Goal: Task Accomplishment & Management: Use online tool/utility

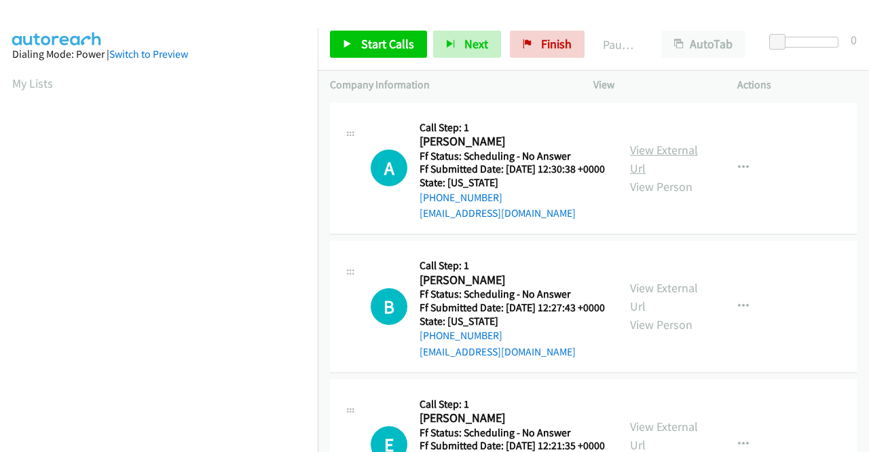
click at [653, 151] on link "View External Url" at bounding box center [664, 159] width 68 height 34
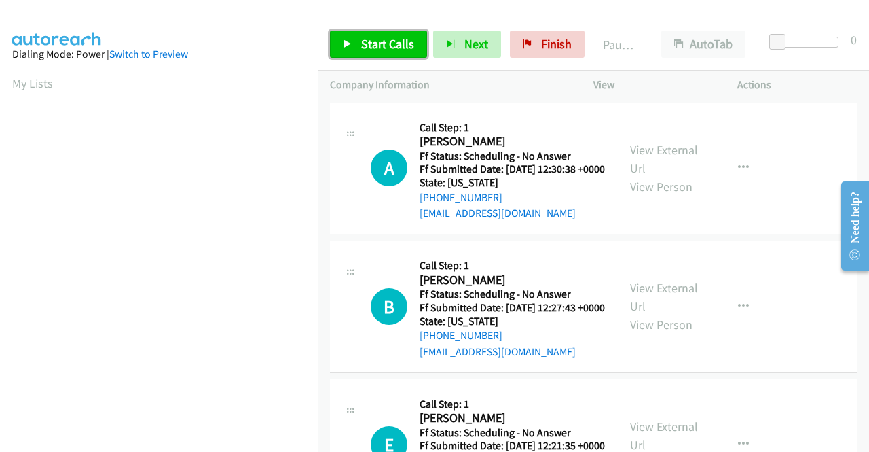
click at [383, 48] on span "Start Calls" at bounding box center [387, 44] width 53 height 16
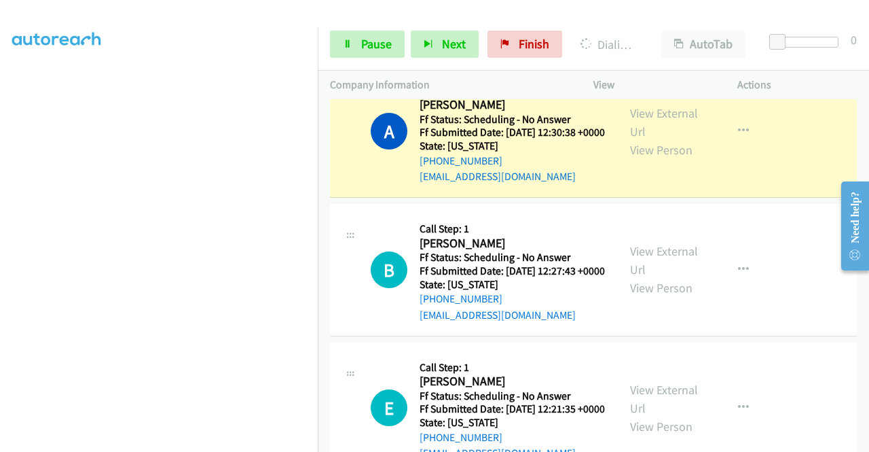
scroll to position [68, 0]
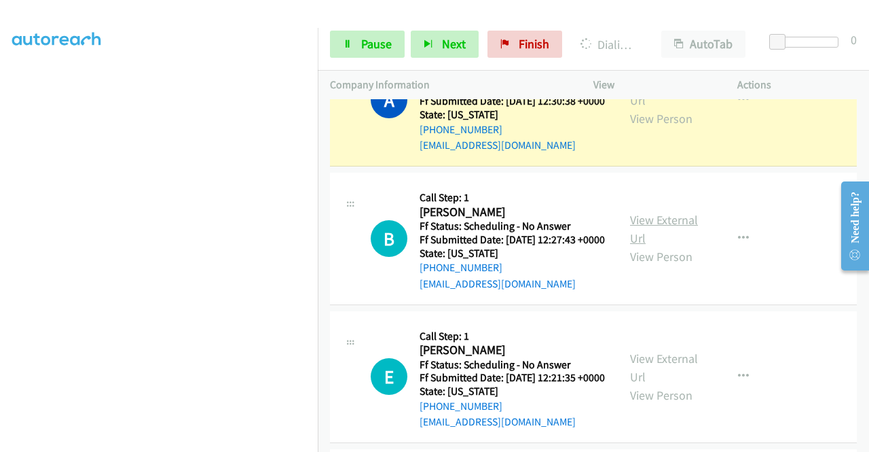
click at [672, 241] on link "View External Url" at bounding box center [664, 229] width 68 height 34
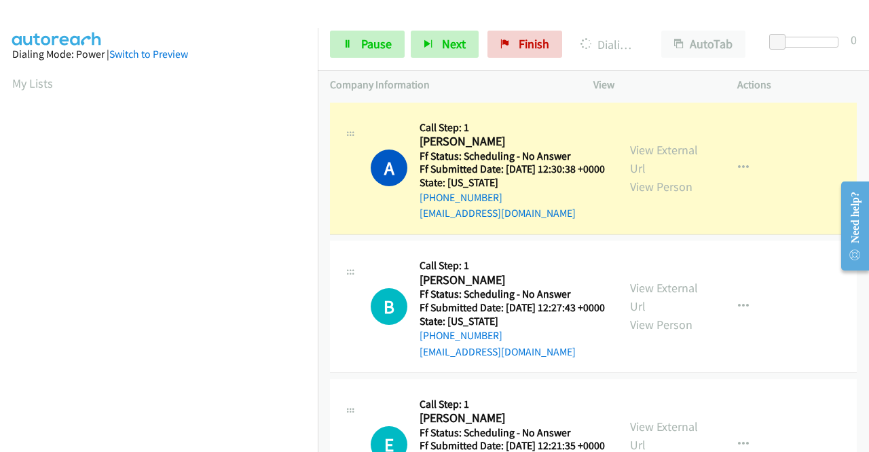
scroll to position [310, 0]
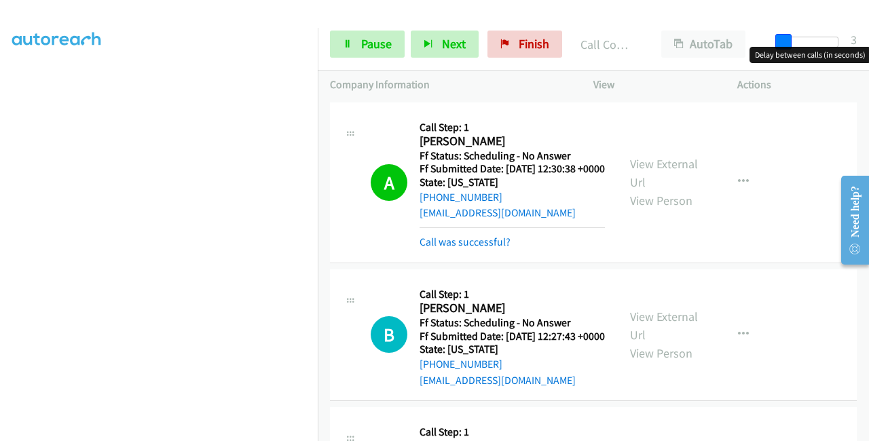
drag, startPoint x: 780, startPoint y: 39, endPoint x: 786, endPoint y: 49, distance: 11.9
click at [786, 49] on body "Start Calls Pause Next Finish Call Completed AutoTab AutoTab 3 Company Informat…" at bounding box center [434, 32] width 869 height 65
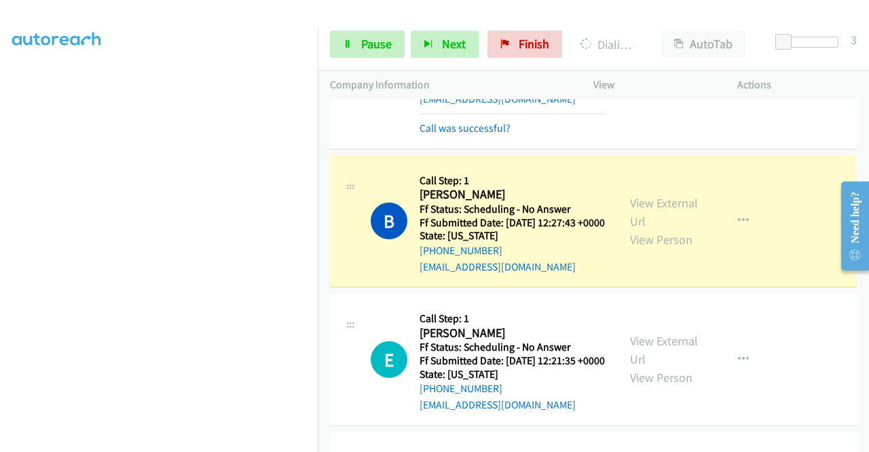
scroll to position [136, 0]
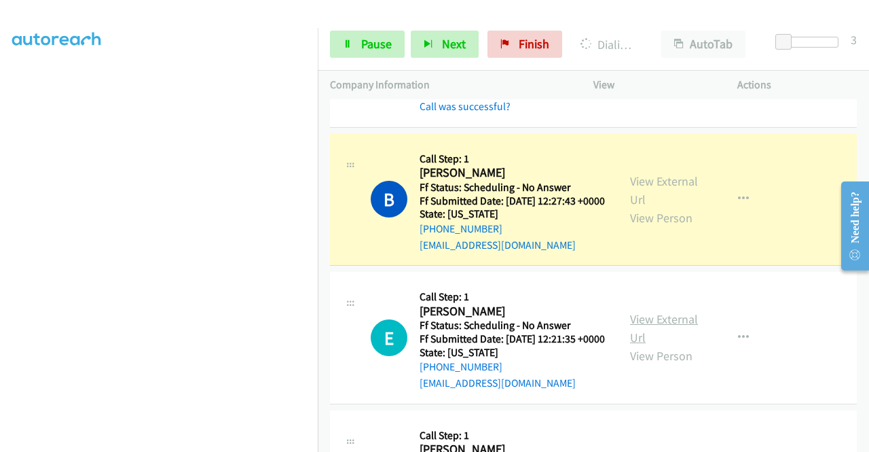
click at [668, 345] on link "View External Url" at bounding box center [664, 328] width 68 height 34
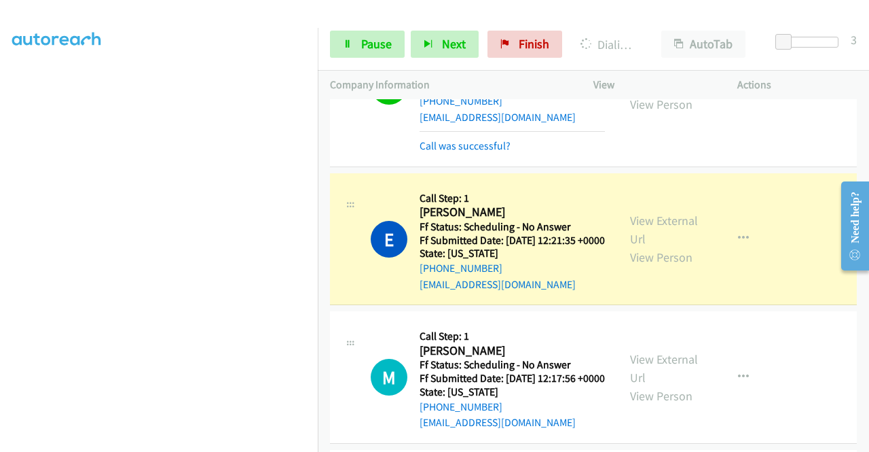
scroll to position [340, 0]
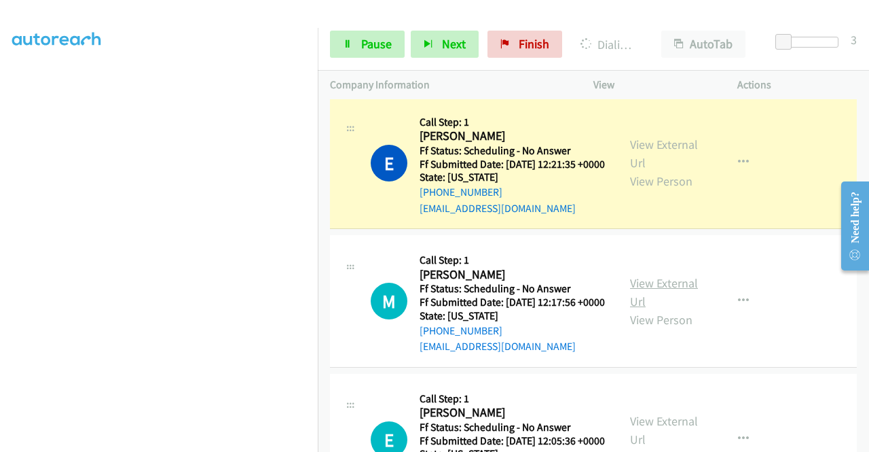
click at [636, 309] on link "View External Url" at bounding box center [664, 292] width 68 height 34
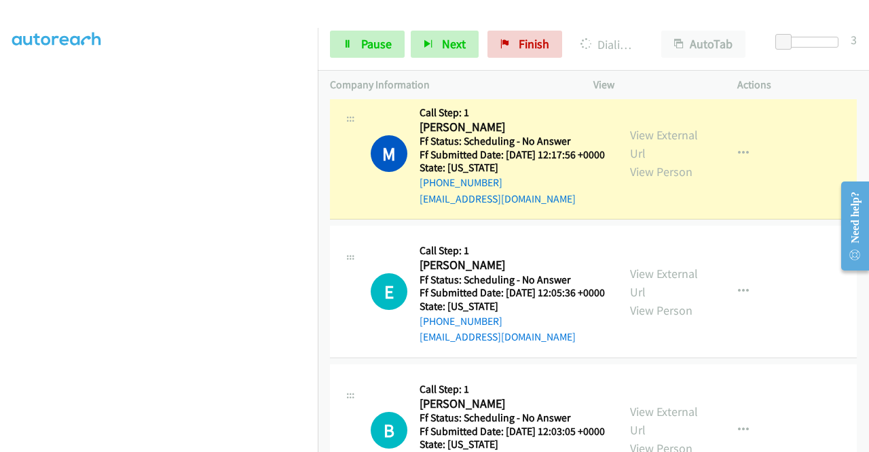
scroll to position [543, 0]
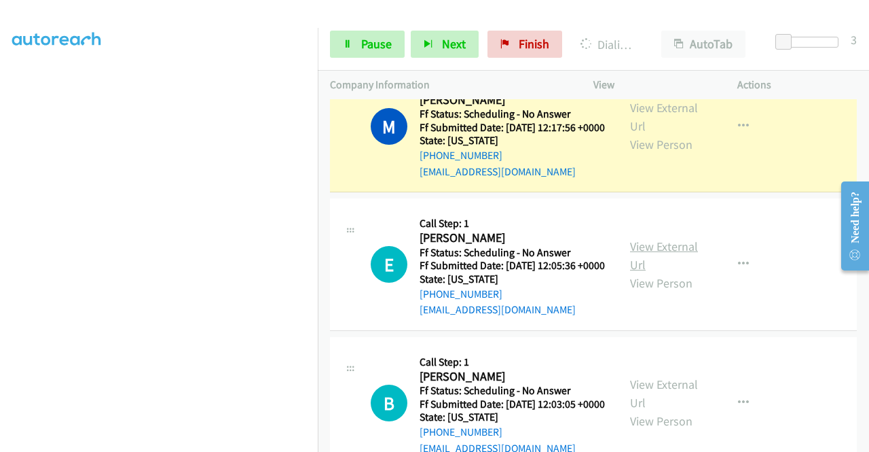
click at [658, 272] on link "View External Url" at bounding box center [664, 255] width 68 height 34
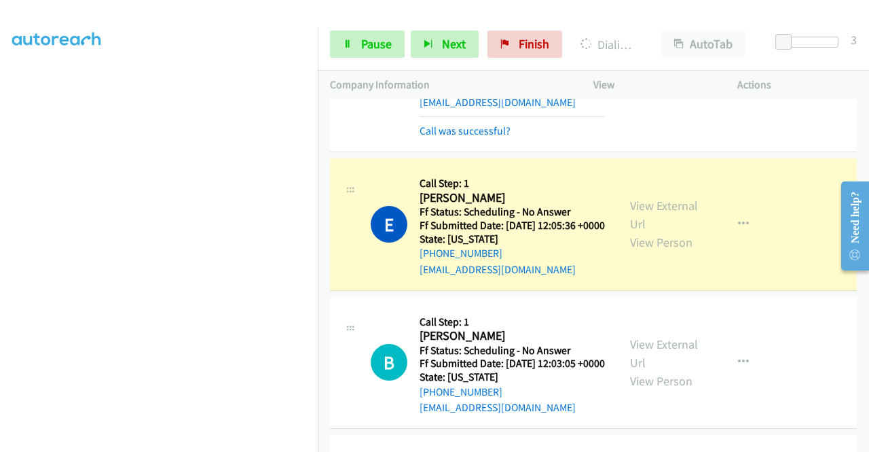
scroll to position [679, 0]
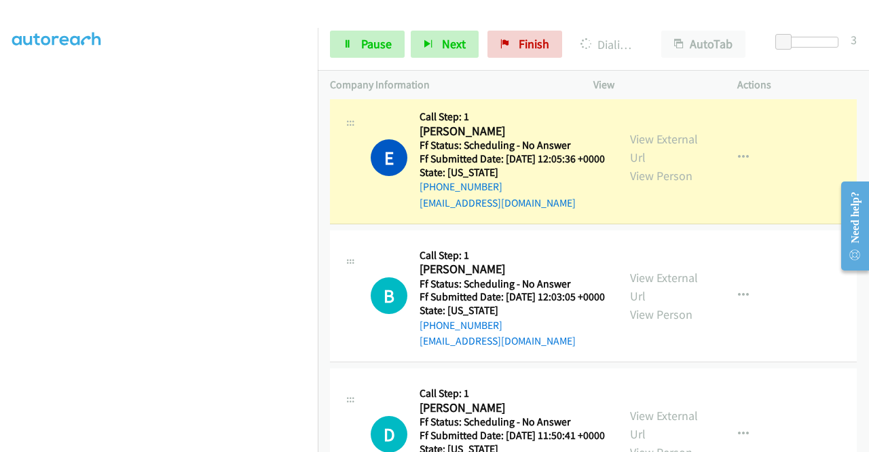
click at [634, 323] on div "View External Url View Person" at bounding box center [665, 295] width 71 height 55
click at [634, 304] on link "View External Url" at bounding box center [664, 287] width 68 height 34
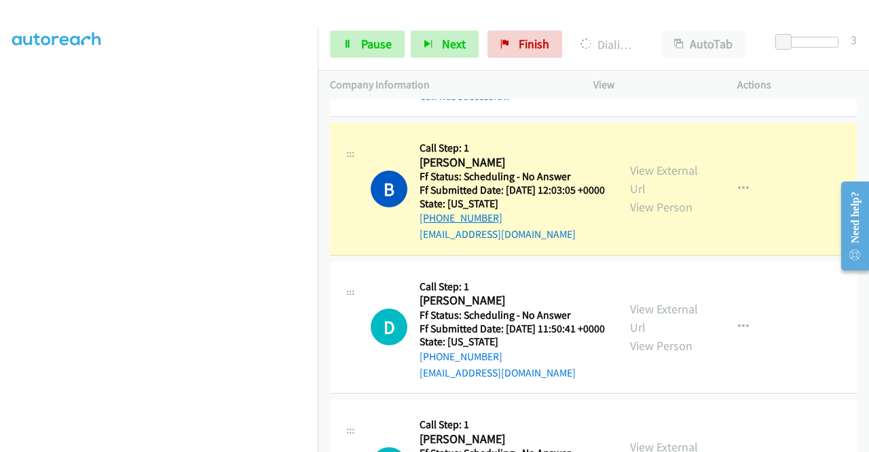
scroll to position [883, 0]
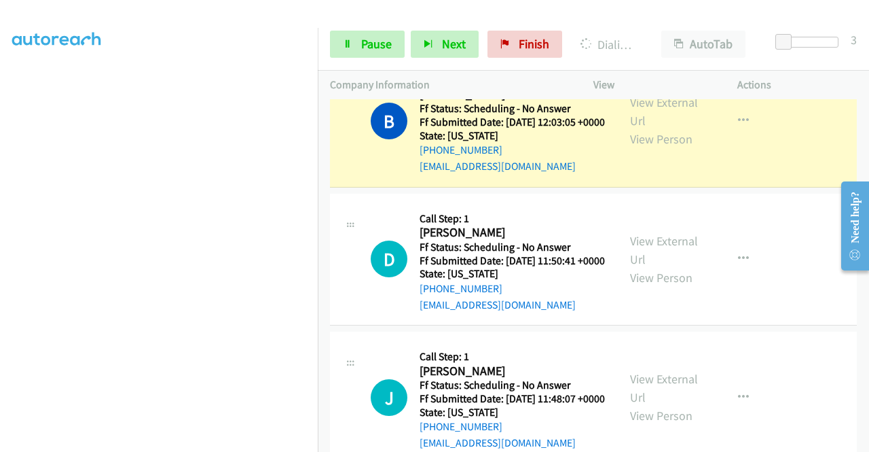
click at [655, 313] on div "View External Url View Person View External Url Email Schedule/Manage Callback …" at bounding box center [696, 259] width 156 height 107
click at [658, 267] on link "View External Url" at bounding box center [664, 250] width 68 height 34
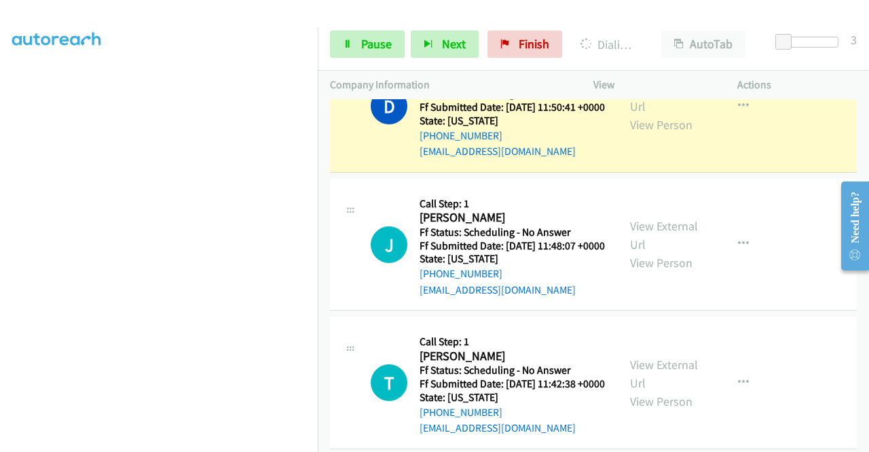
scroll to position [1087, 0]
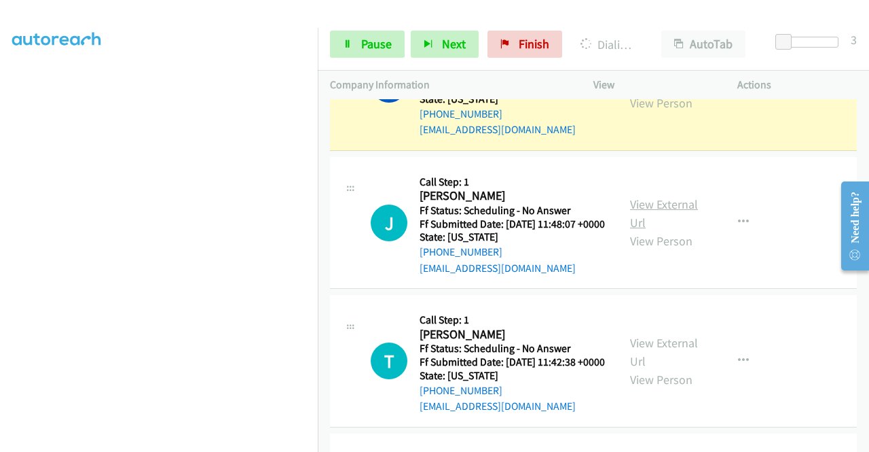
click at [655, 230] on link "View External Url" at bounding box center [664, 213] width 68 height 34
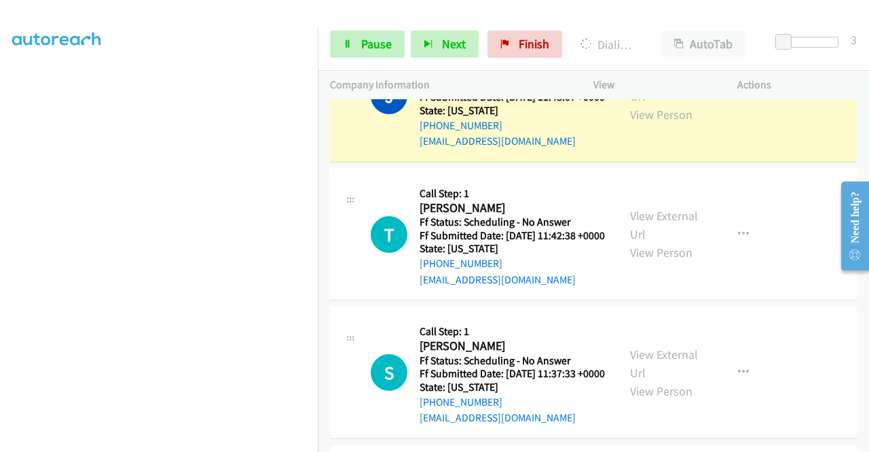
scroll to position [1290, 0]
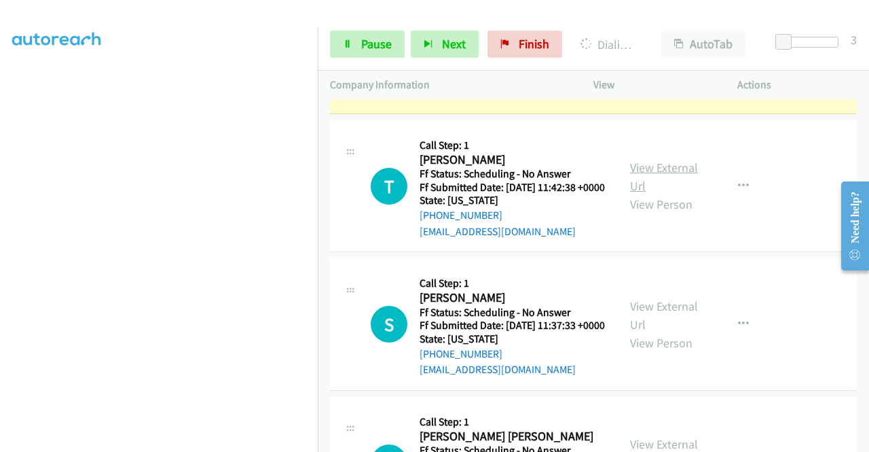
click at [648, 194] on link "View External Url" at bounding box center [664, 177] width 68 height 34
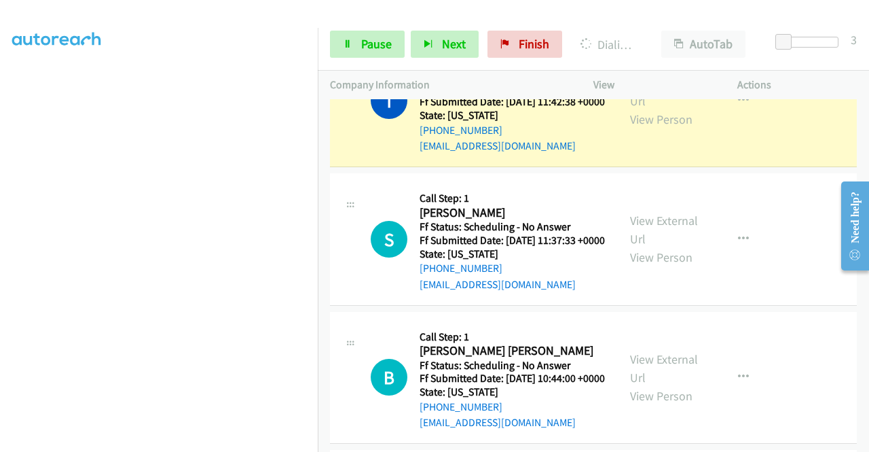
scroll to position [1426, 0]
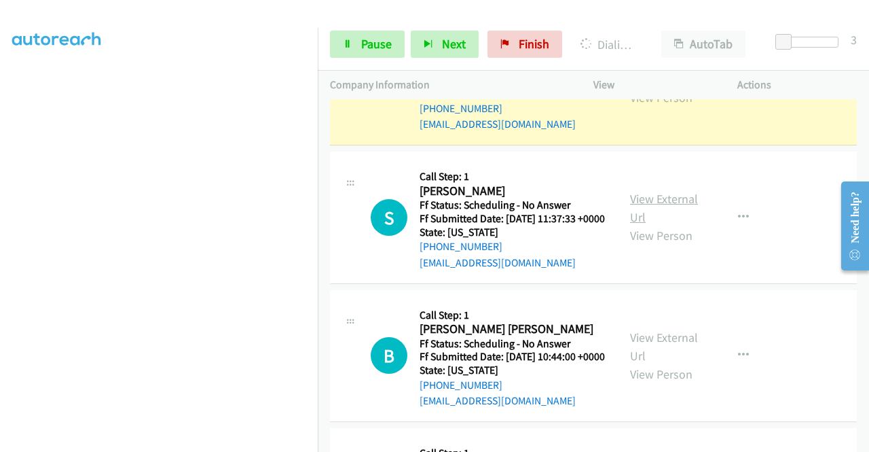
click at [655, 225] on link "View External Url" at bounding box center [664, 208] width 68 height 34
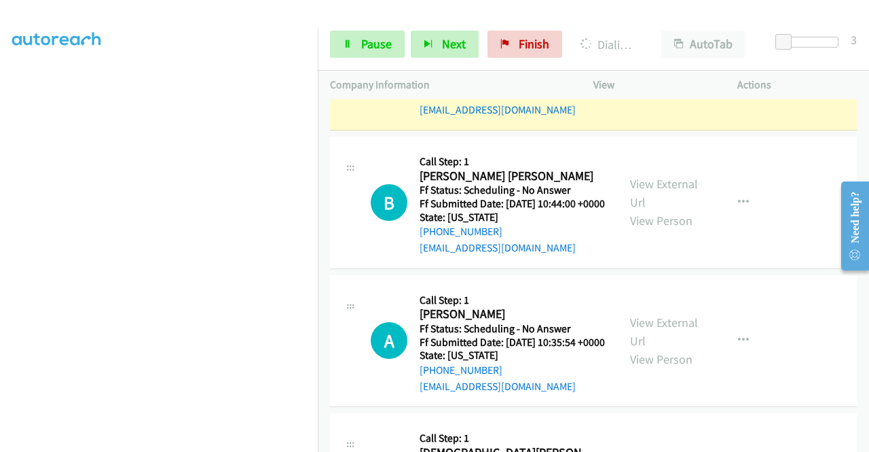
scroll to position [1630, 0]
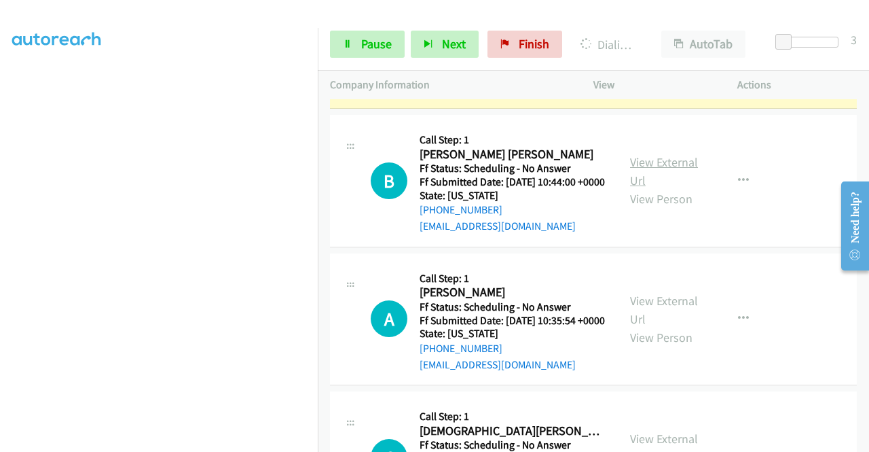
click at [674, 188] on link "View External Url" at bounding box center [664, 171] width 68 height 34
click at [345, 39] on link "Pause" at bounding box center [367, 44] width 75 height 27
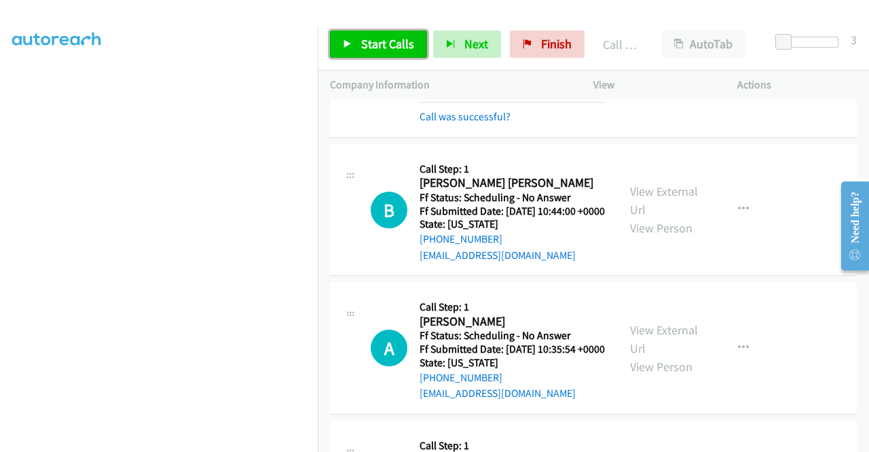
click at [401, 47] on span "Start Calls" at bounding box center [387, 44] width 53 height 16
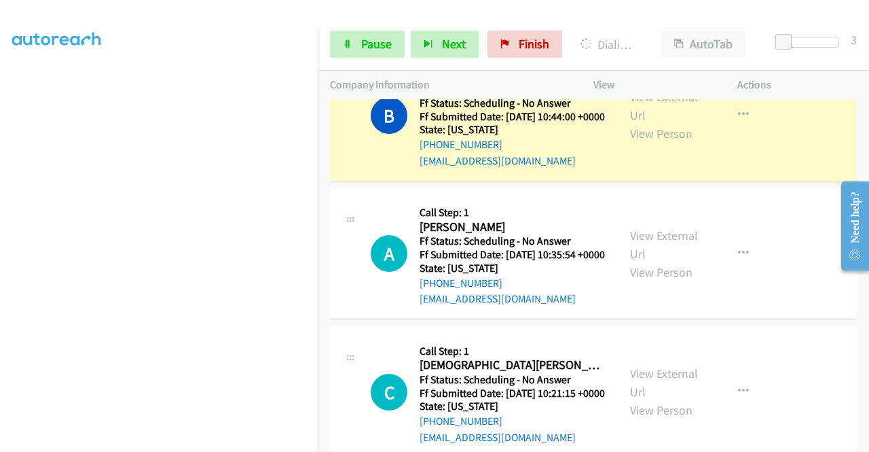
scroll to position [1766, 0]
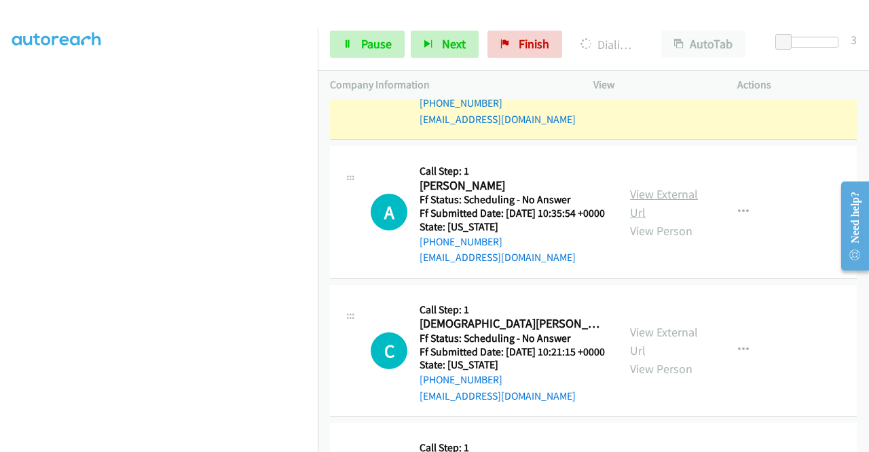
click at [638, 220] on link "View External Url" at bounding box center [664, 203] width 68 height 34
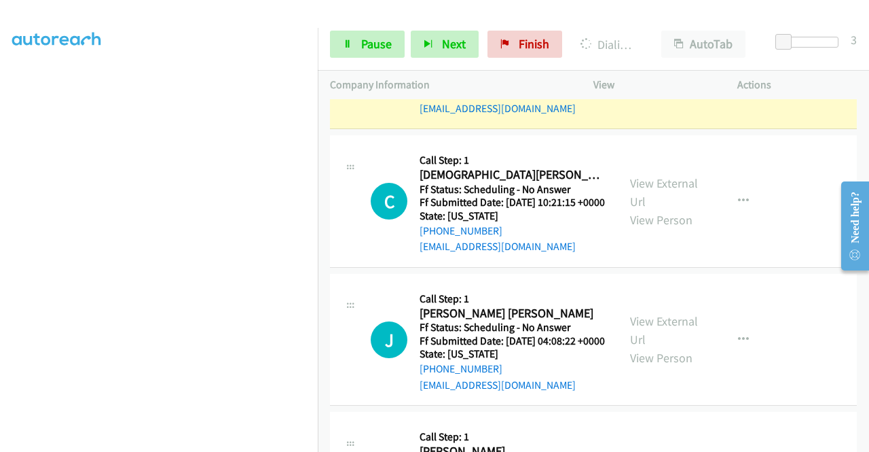
scroll to position [1969, 0]
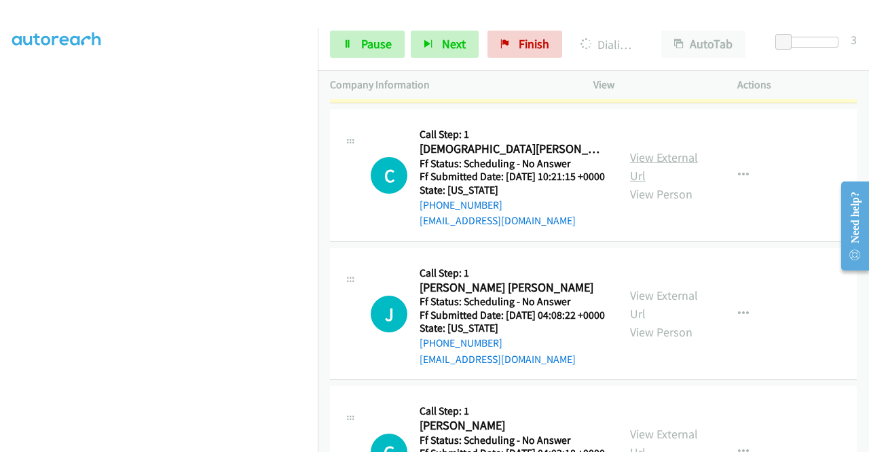
click at [655, 183] on link "View External Url" at bounding box center [664, 166] width 68 height 34
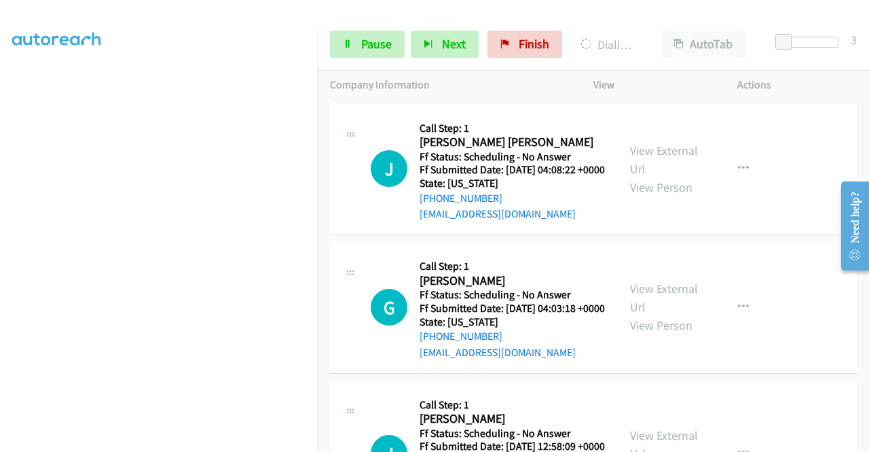
scroll to position [2173, 0]
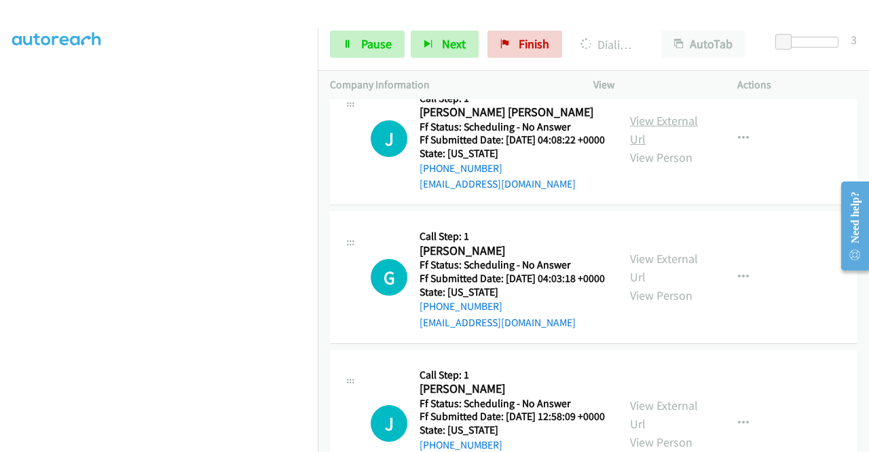
click at [648, 147] on link "View External Url" at bounding box center [664, 130] width 68 height 34
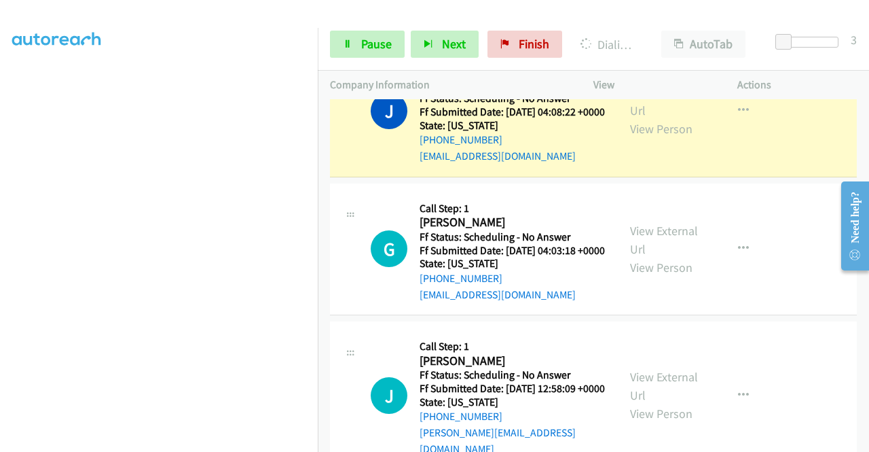
scroll to position [2309, 0]
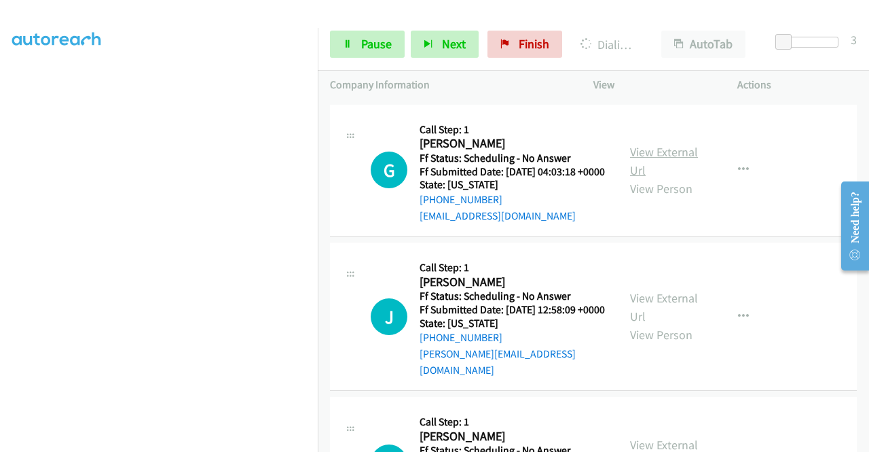
click at [663, 178] on link "View External Url" at bounding box center [664, 161] width 68 height 34
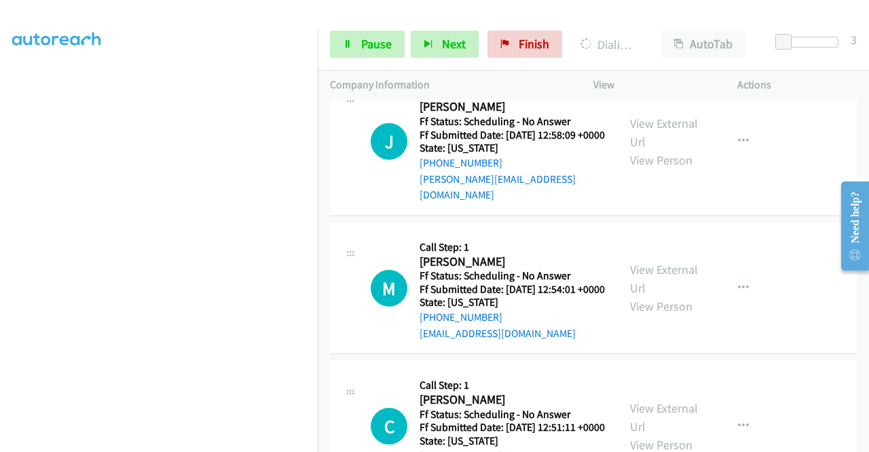
scroll to position [2581, 0]
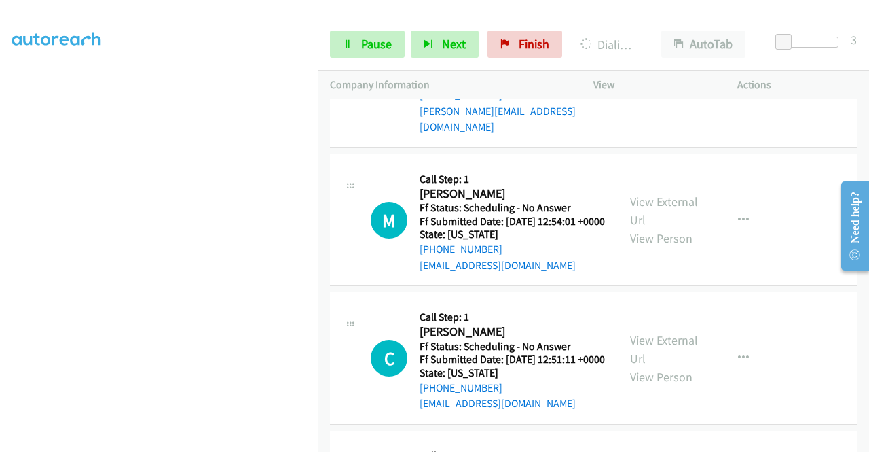
click at [642, 81] on link "View External Url" at bounding box center [664, 65] width 68 height 34
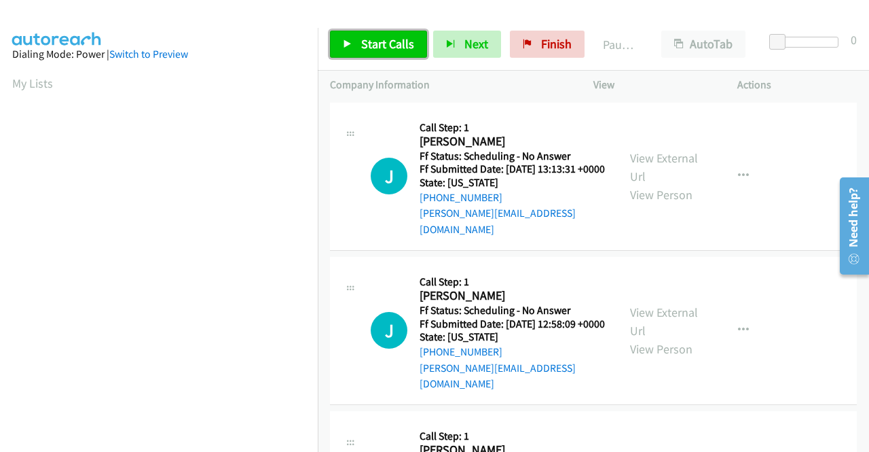
click at [383, 54] on link "Start Calls" at bounding box center [378, 44] width 97 height 27
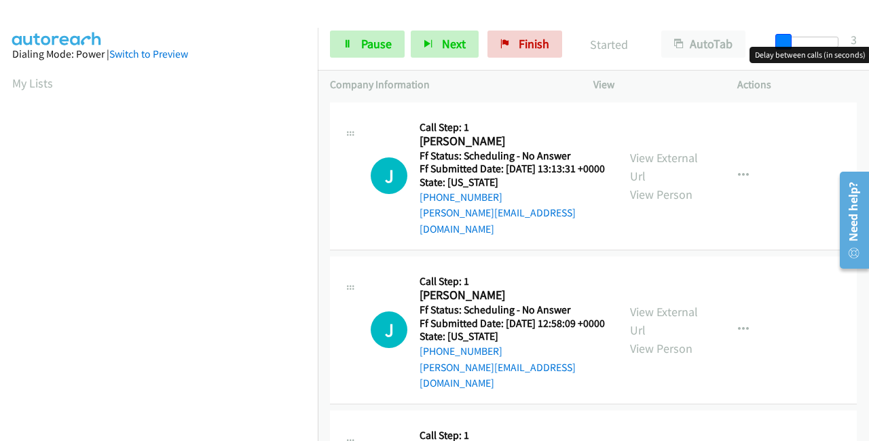
click at [782, 43] on span at bounding box center [784, 42] width 16 height 16
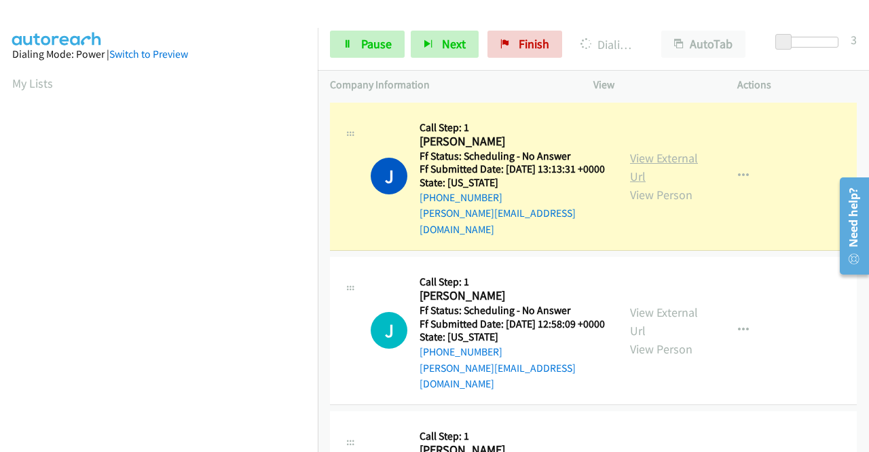
click at [663, 151] on link "View External Url" at bounding box center [664, 167] width 68 height 34
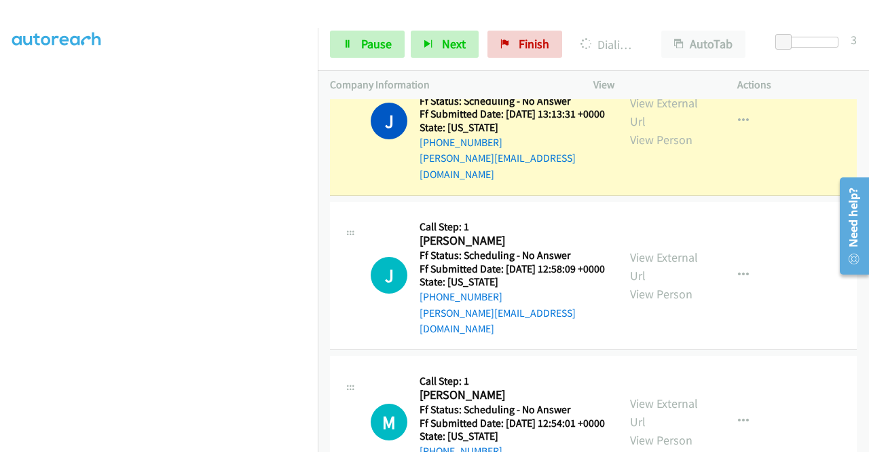
scroll to position [68, 0]
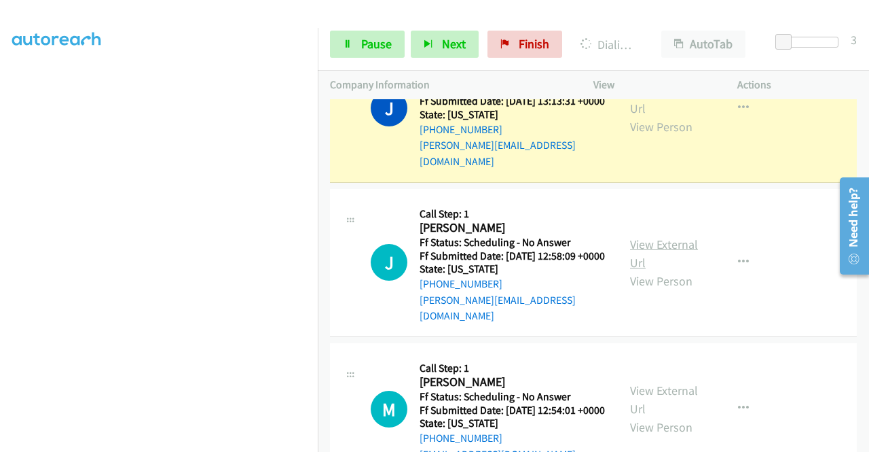
click at [679, 242] on link "View External Url" at bounding box center [664, 253] width 68 height 34
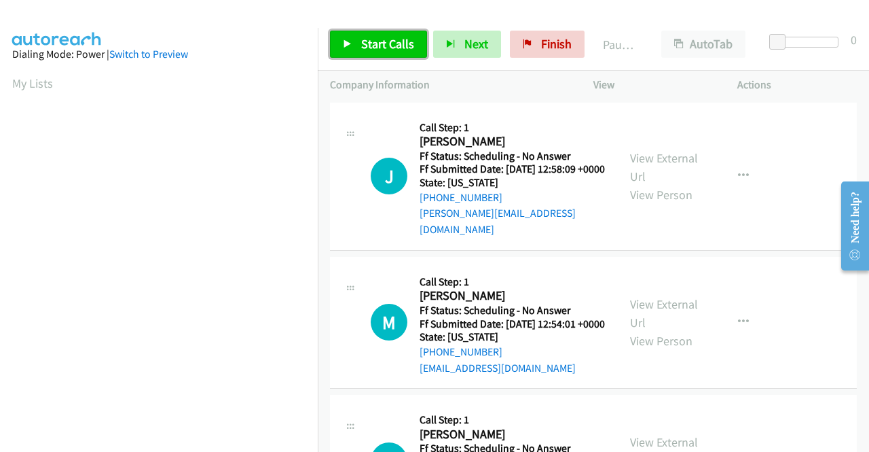
click at [369, 43] on span "Start Calls" at bounding box center [387, 44] width 53 height 16
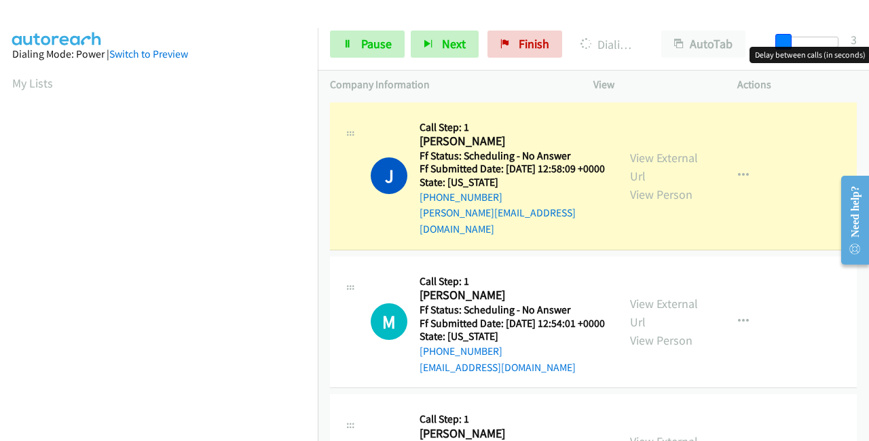
click at [786, 45] on span at bounding box center [784, 42] width 16 height 16
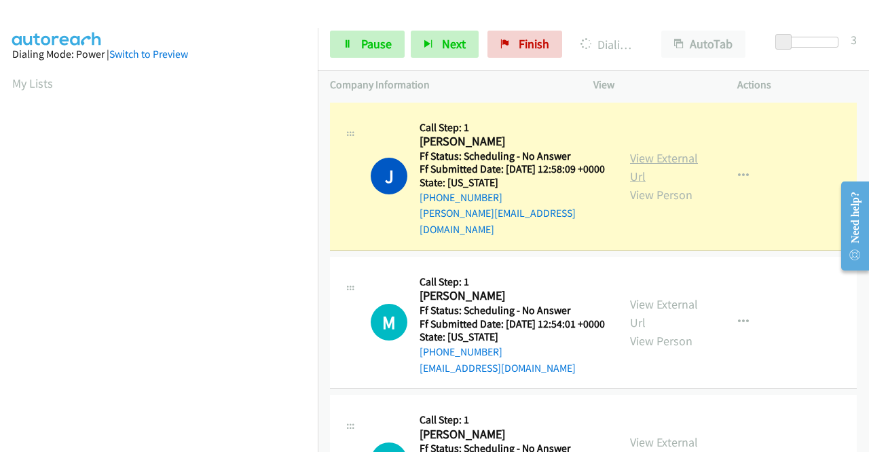
click at [655, 159] on link "View External Url" at bounding box center [664, 167] width 68 height 34
click at [652, 308] on link "View External Url" at bounding box center [664, 313] width 68 height 34
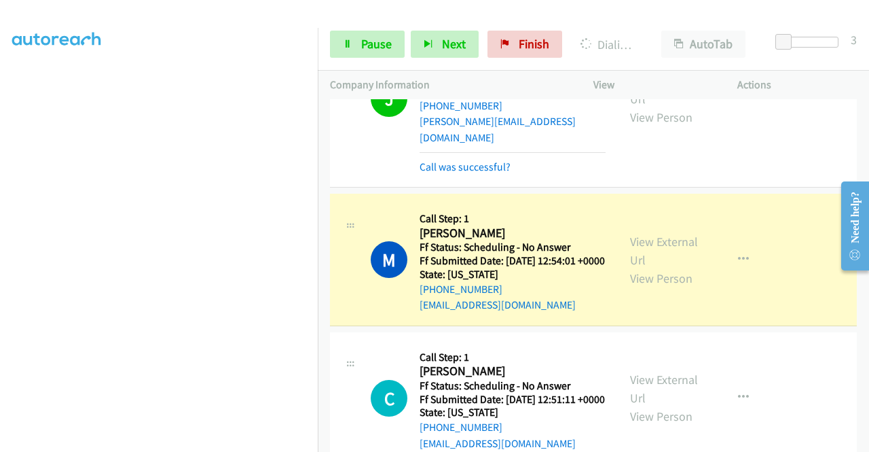
scroll to position [136, 0]
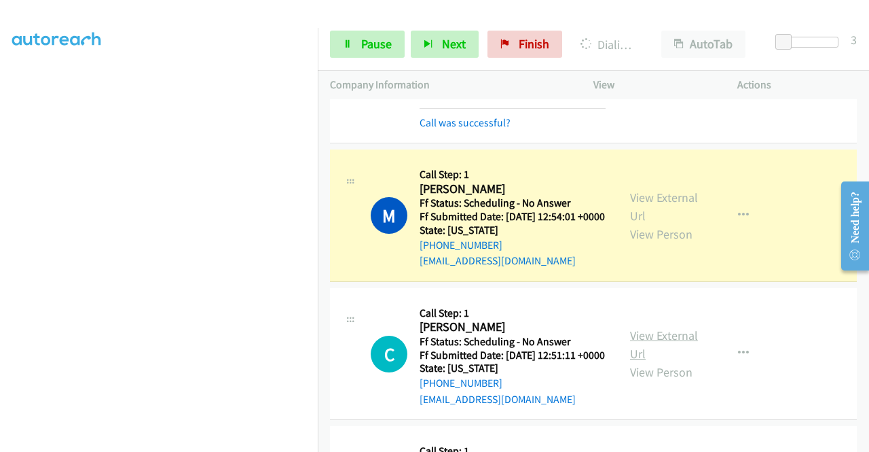
click at [662, 346] on link "View External Url" at bounding box center [664, 344] width 68 height 34
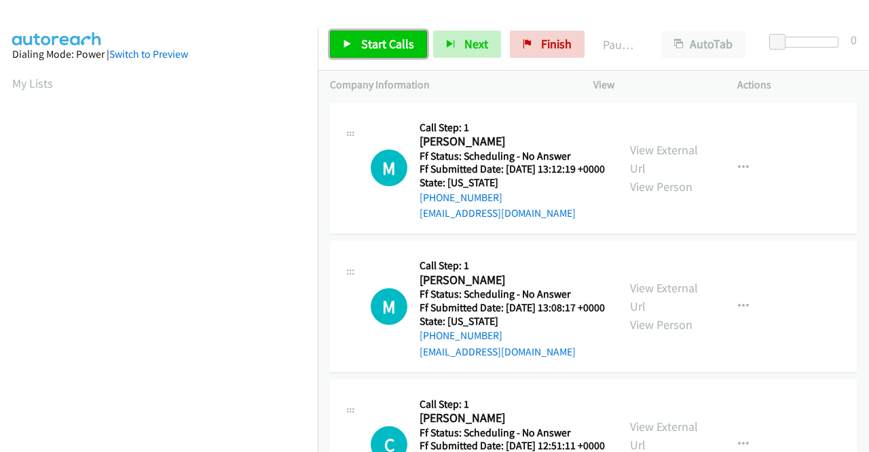
click at [389, 39] on span "Start Calls" at bounding box center [387, 44] width 53 height 16
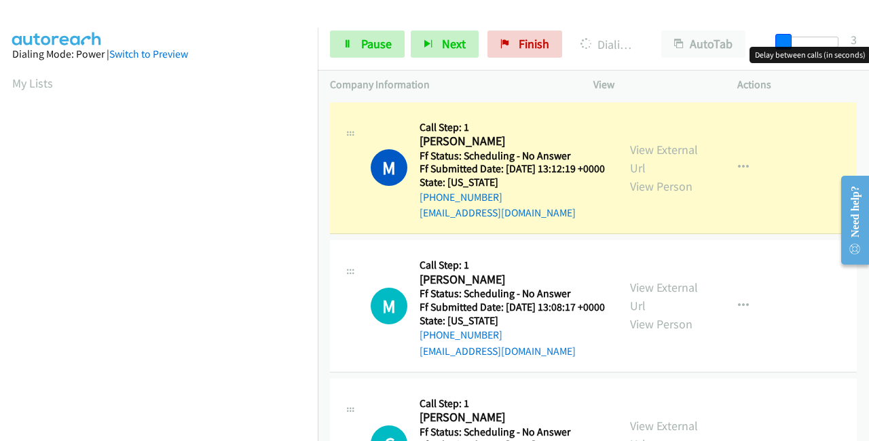
drag, startPoint x: 778, startPoint y: 37, endPoint x: 784, endPoint y: 44, distance: 9.7
click at [784, 44] on span at bounding box center [784, 42] width 16 height 16
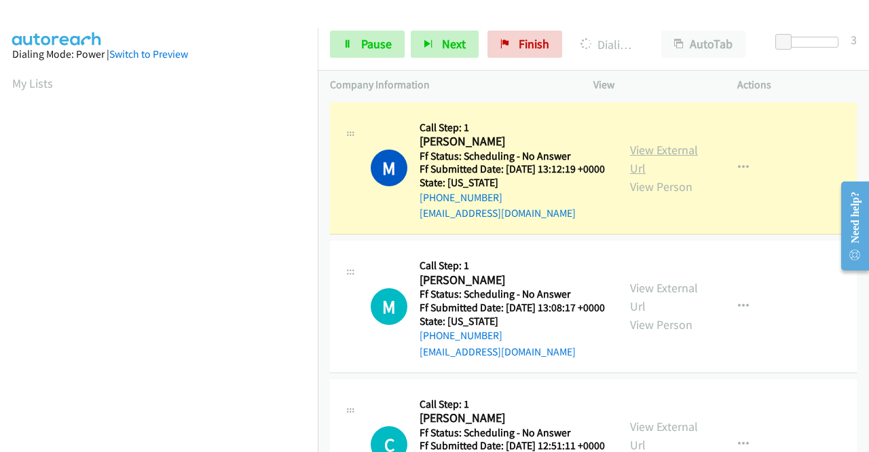
click at [670, 159] on link "View External Url" at bounding box center [664, 159] width 68 height 34
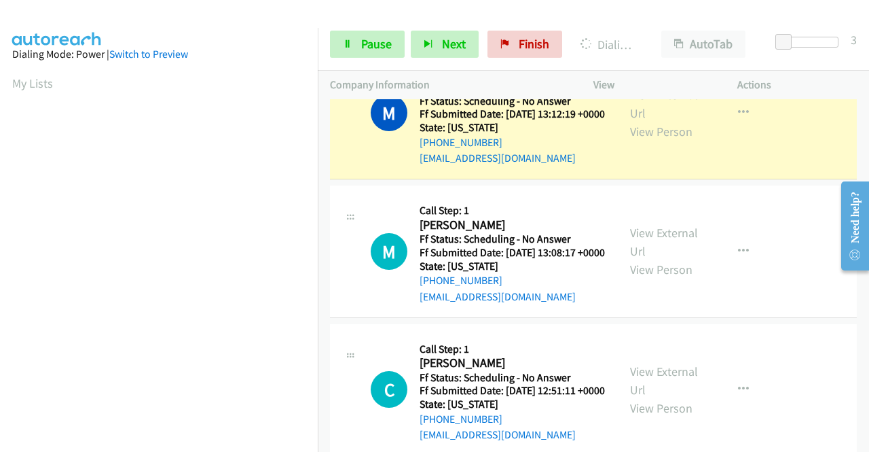
scroll to position [68, 0]
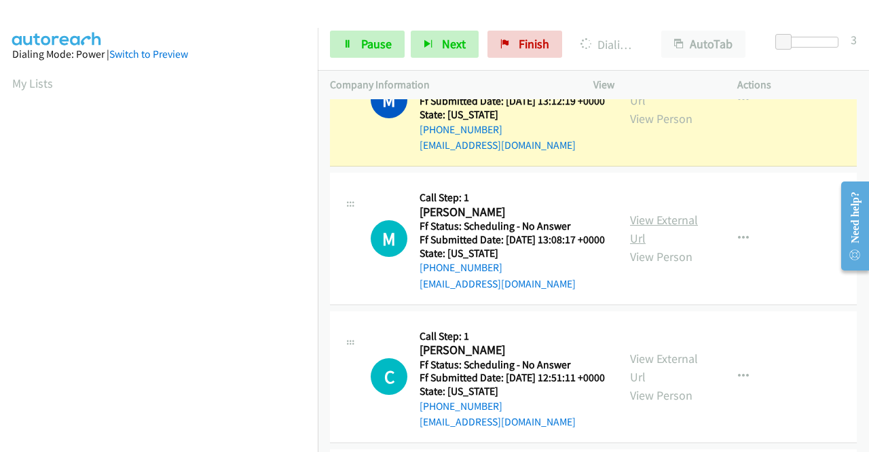
click at [644, 234] on link "View External Url" at bounding box center [664, 229] width 68 height 34
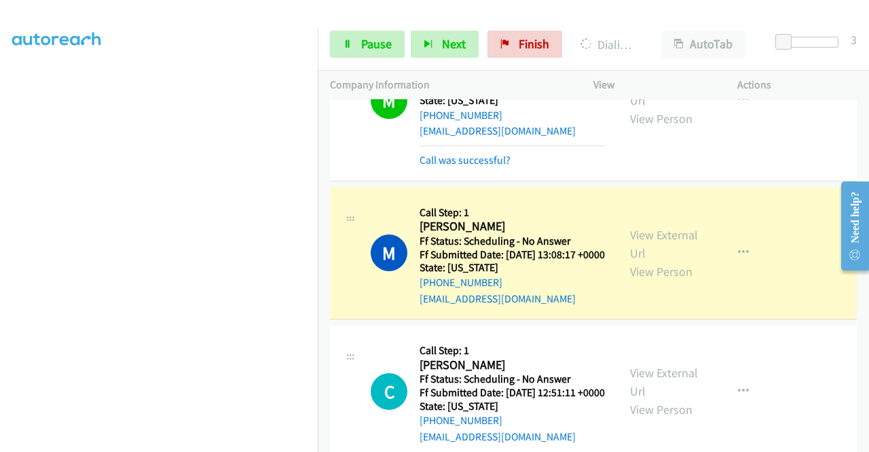
scroll to position [150, 0]
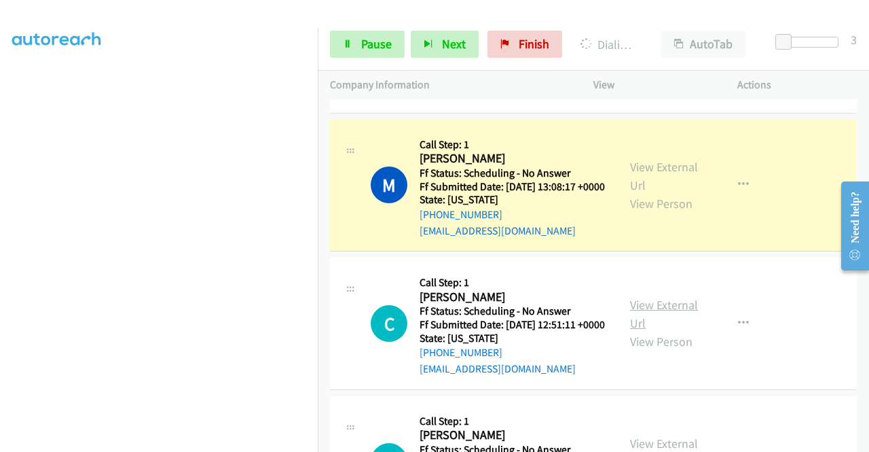
click at [679, 331] on link "View External Url" at bounding box center [664, 314] width 68 height 34
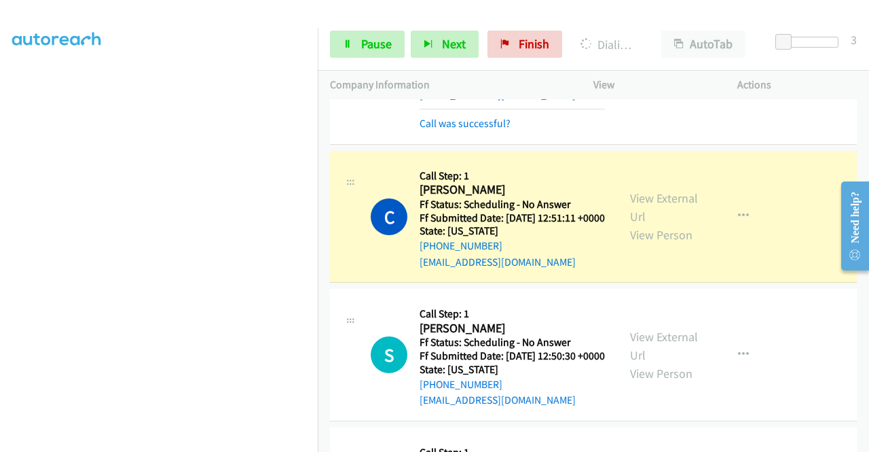
scroll to position [354, 0]
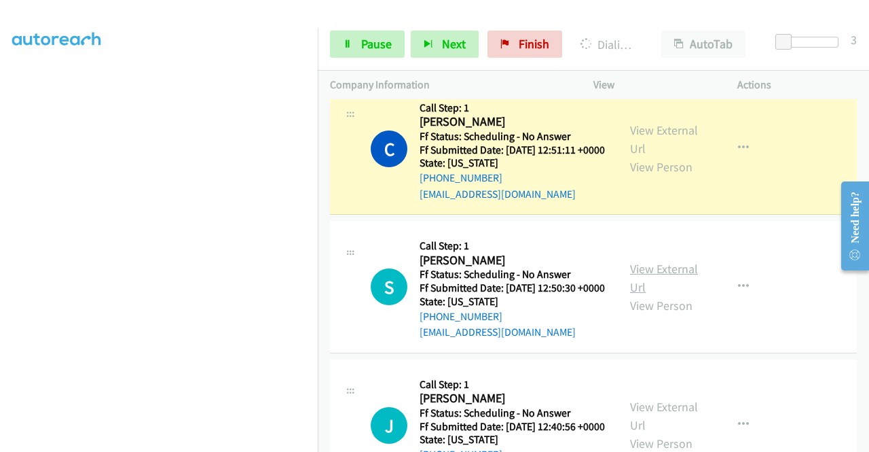
click at [637, 295] on link "View External Url" at bounding box center [664, 278] width 68 height 34
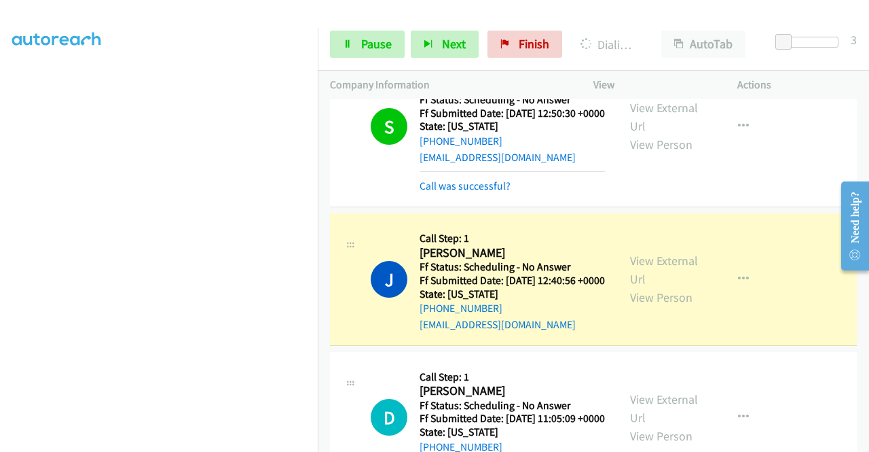
scroll to position [310, 0]
click at [657, 287] on link "View External Url" at bounding box center [664, 270] width 68 height 34
click at [356, 65] on div "Start Calls Pause Next Finish Dialing Jessa Canupp AutoTab AutoTab 3" at bounding box center [593, 44] width 551 height 52
click at [355, 54] on link "Pause" at bounding box center [367, 44] width 75 height 27
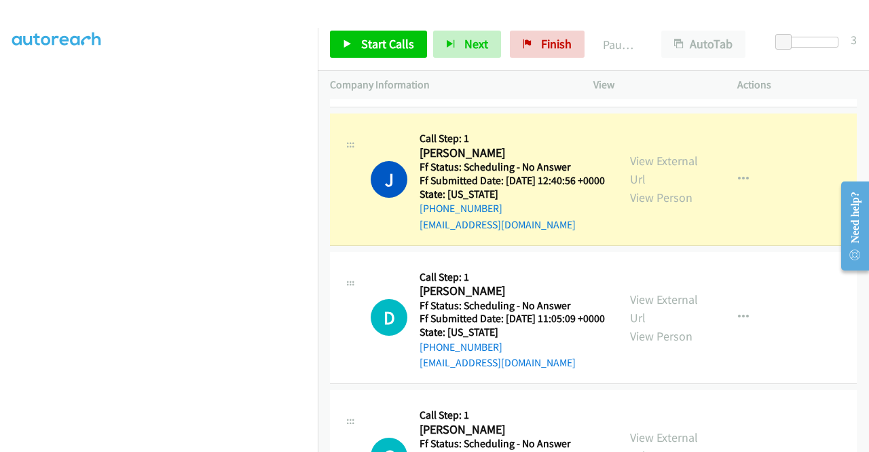
scroll to position [693, 0]
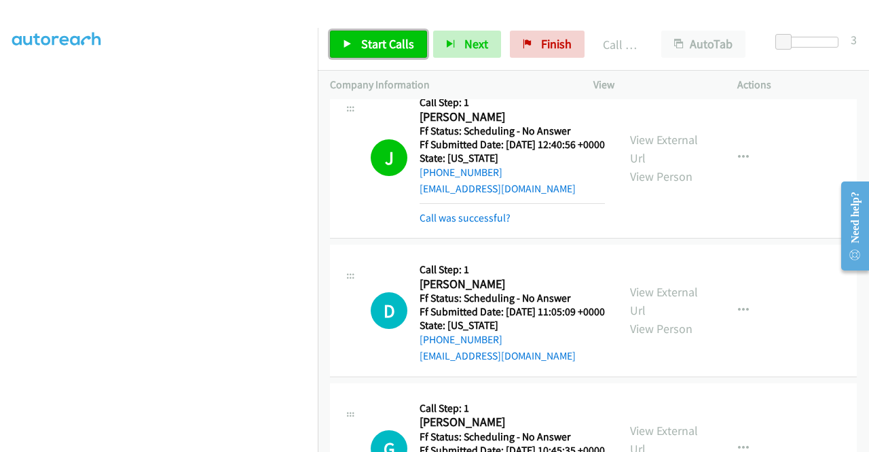
click at [381, 56] on link "Start Calls" at bounding box center [378, 44] width 97 height 27
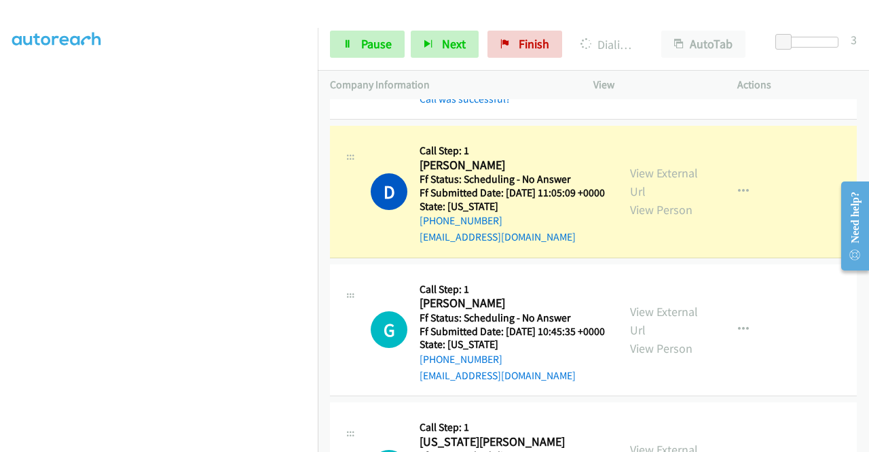
scroll to position [829, 0]
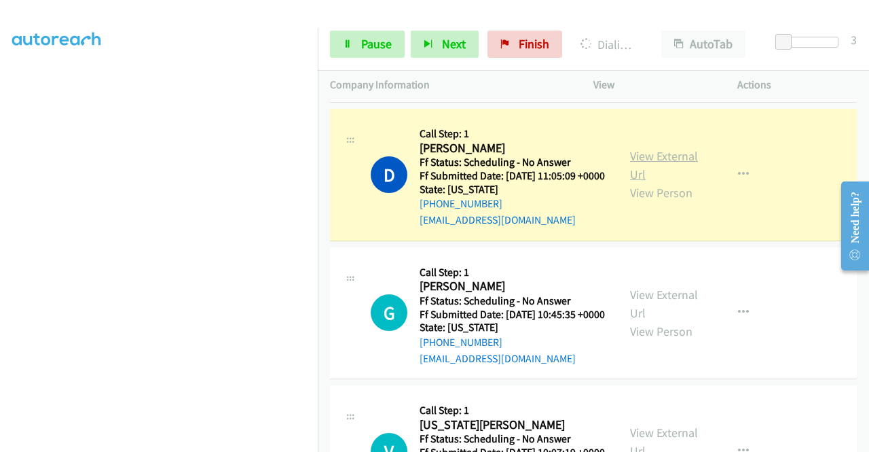
click at [657, 182] on link "View External Url" at bounding box center [664, 165] width 68 height 34
click at [675, 321] on link "View External Url" at bounding box center [664, 304] width 68 height 34
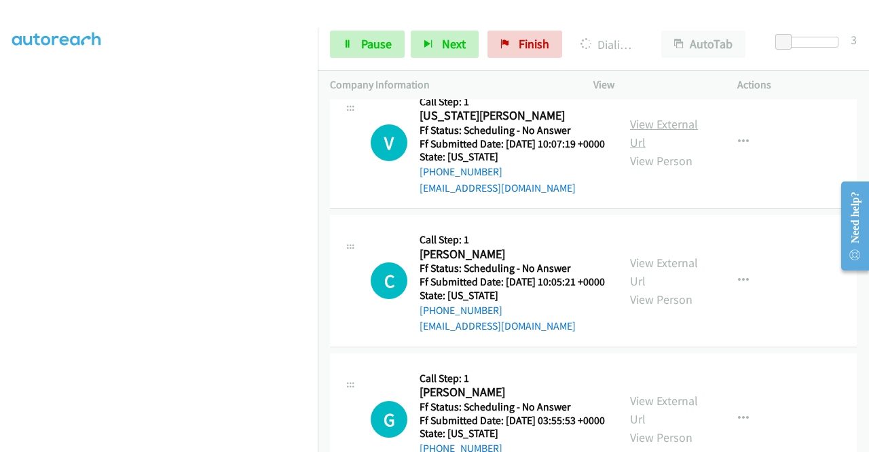
scroll to position [1169, 0]
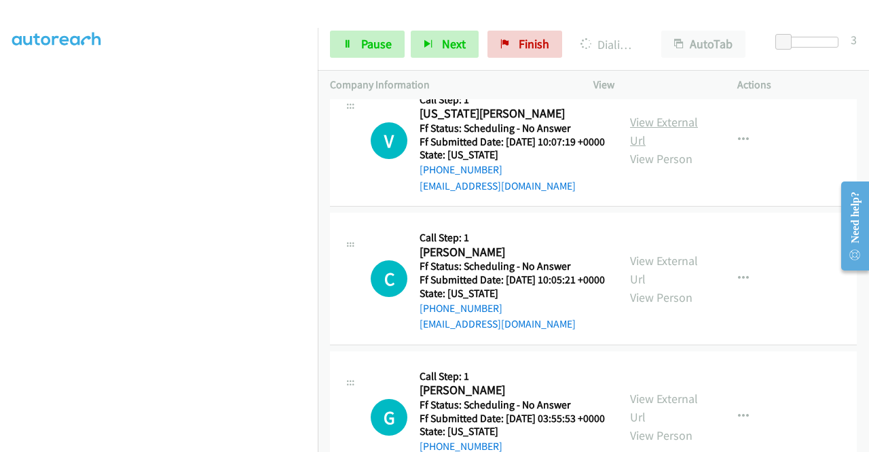
click at [656, 148] on link "View External Url" at bounding box center [664, 131] width 68 height 34
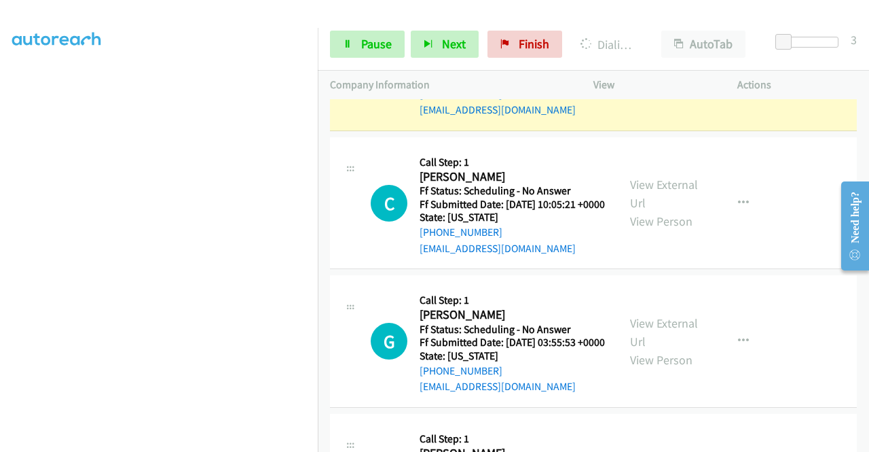
scroll to position [1305, 0]
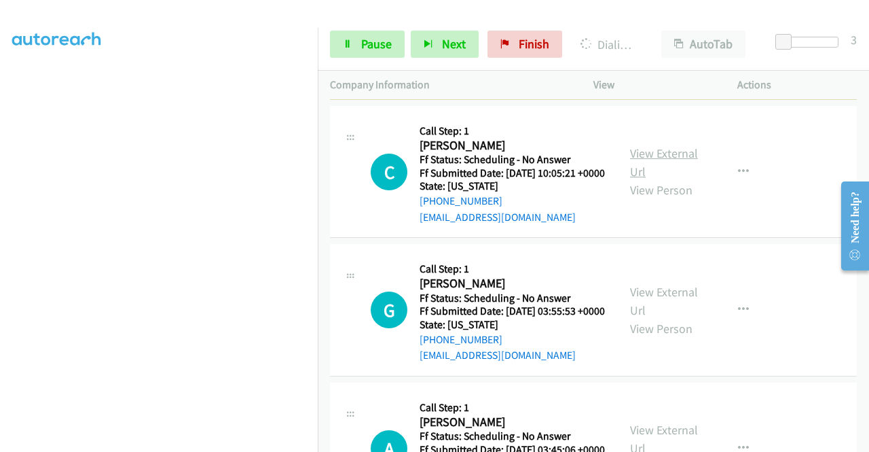
click at [647, 179] on link "View External Url" at bounding box center [664, 162] width 68 height 34
click at [378, 48] on span "Pause" at bounding box center [376, 44] width 31 height 16
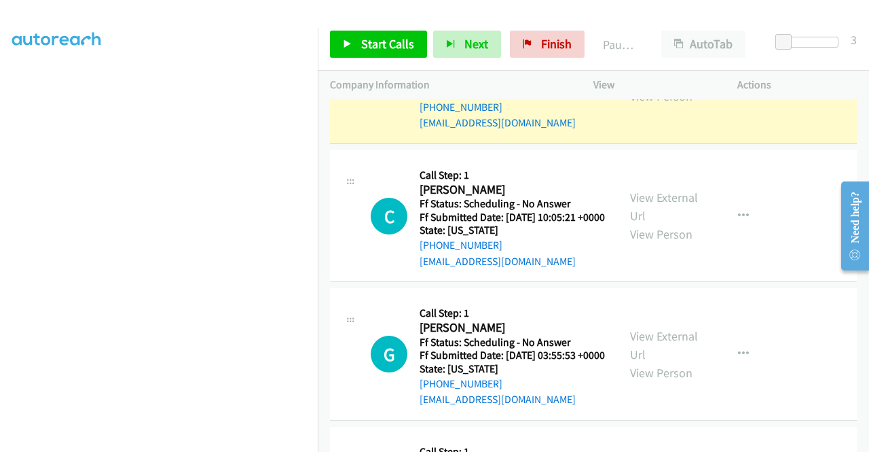
scroll to position [1237, 0]
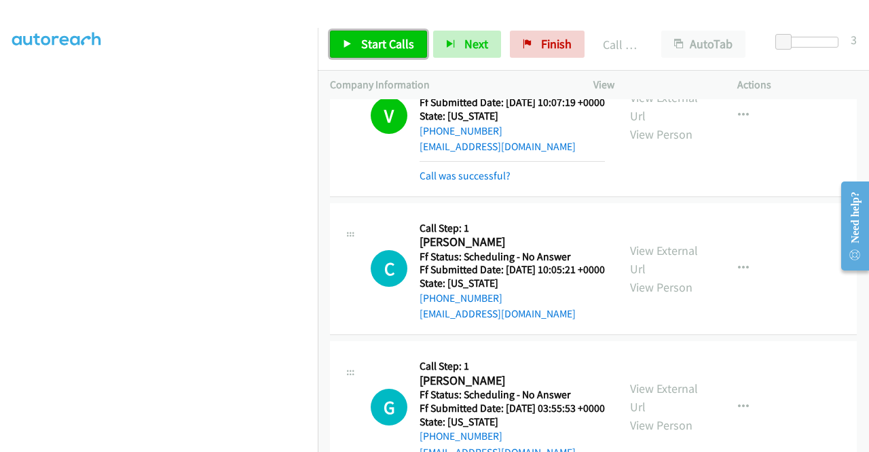
click at [382, 45] on span "Start Calls" at bounding box center [387, 44] width 53 height 16
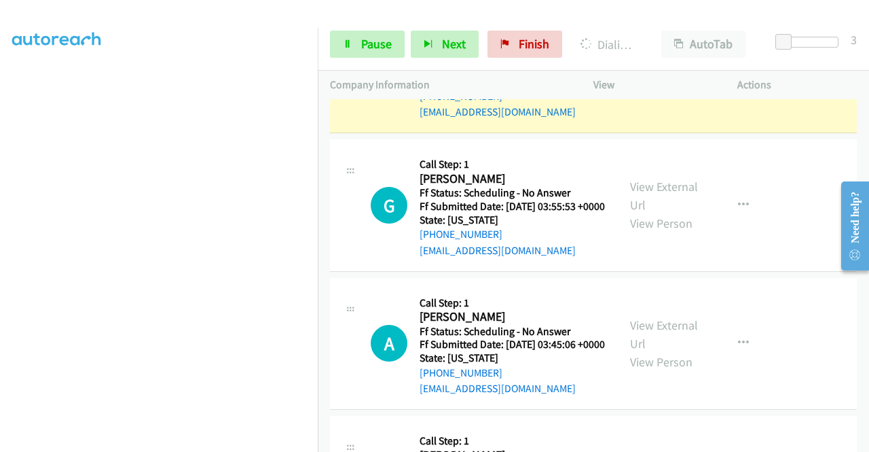
scroll to position [1440, 0]
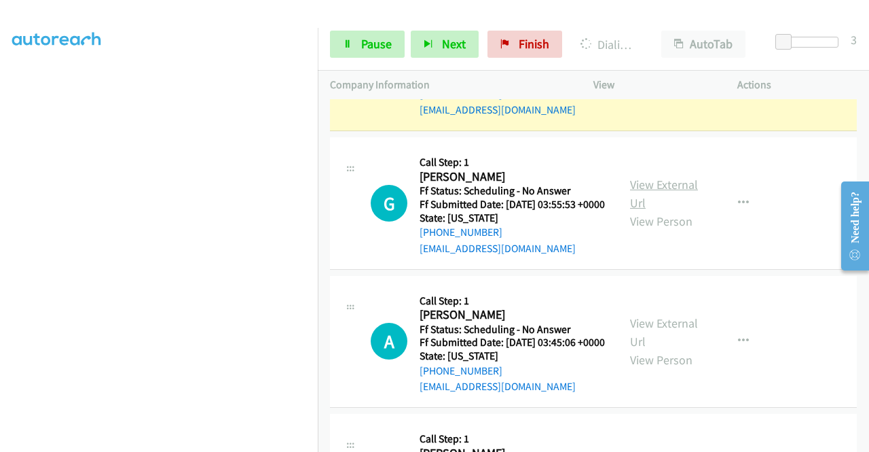
click at [659, 211] on link "View External Url" at bounding box center [664, 194] width 68 height 34
click at [369, 37] on span "Pause" at bounding box center [376, 44] width 31 height 16
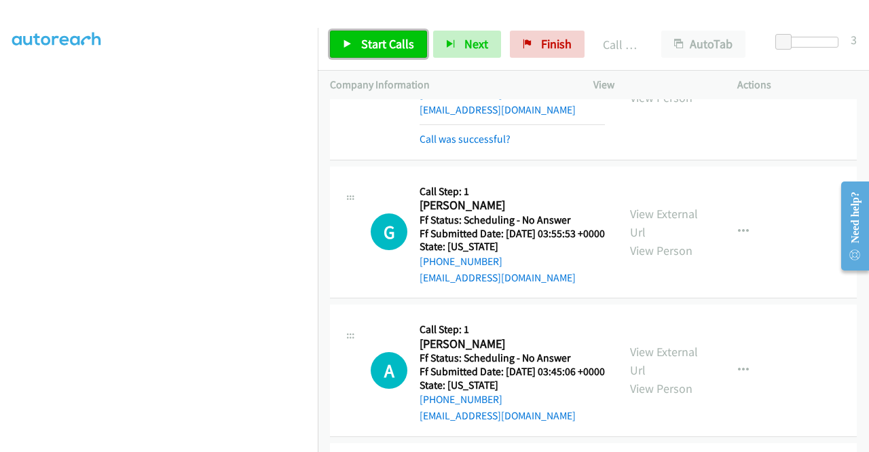
click at [357, 47] on link "Start Calls" at bounding box center [378, 44] width 97 height 27
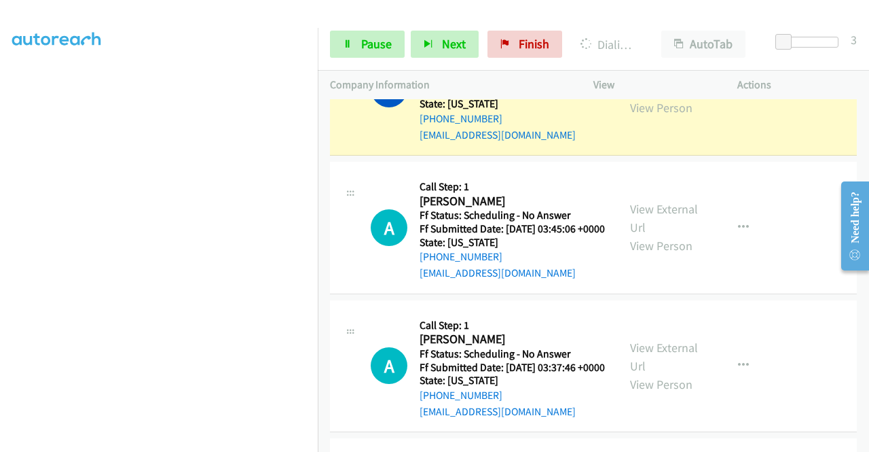
scroll to position [1644, 0]
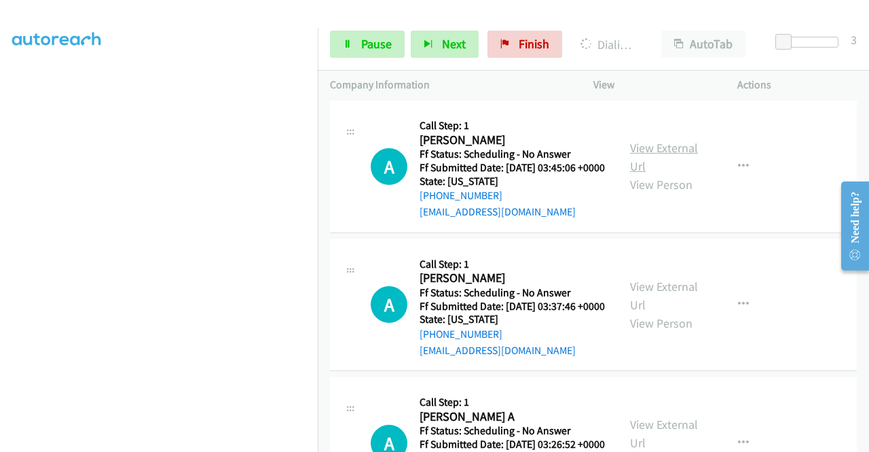
click at [649, 174] on link "View External Url" at bounding box center [664, 157] width 68 height 34
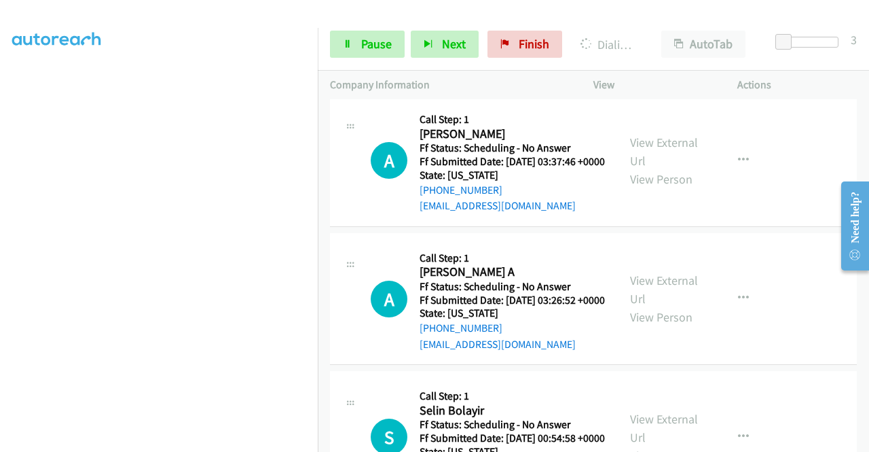
scroll to position [1848, 0]
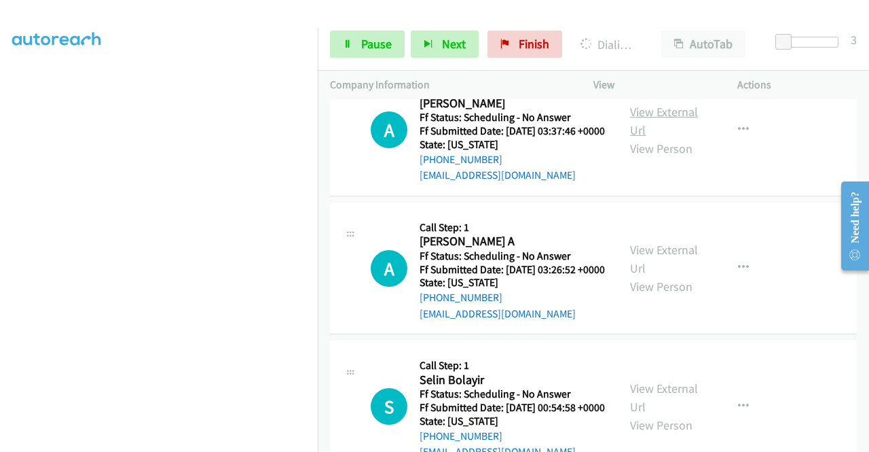
click at [641, 138] on link "View External Url" at bounding box center [664, 121] width 68 height 34
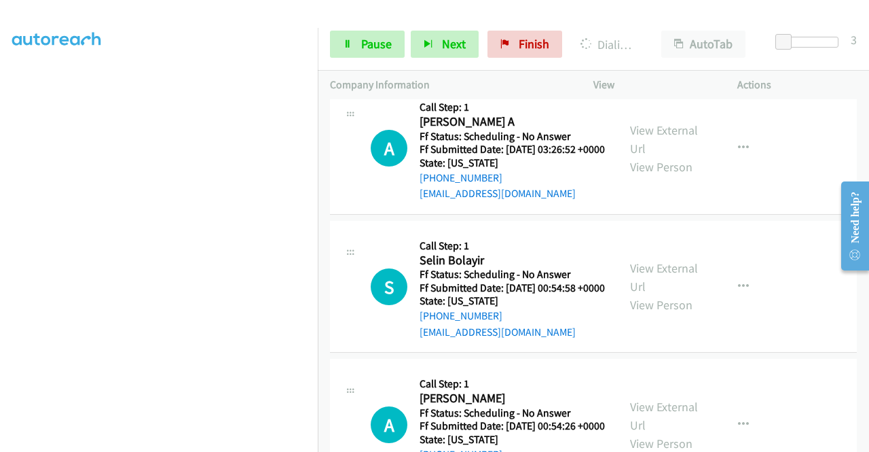
scroll to position [1984, 0]
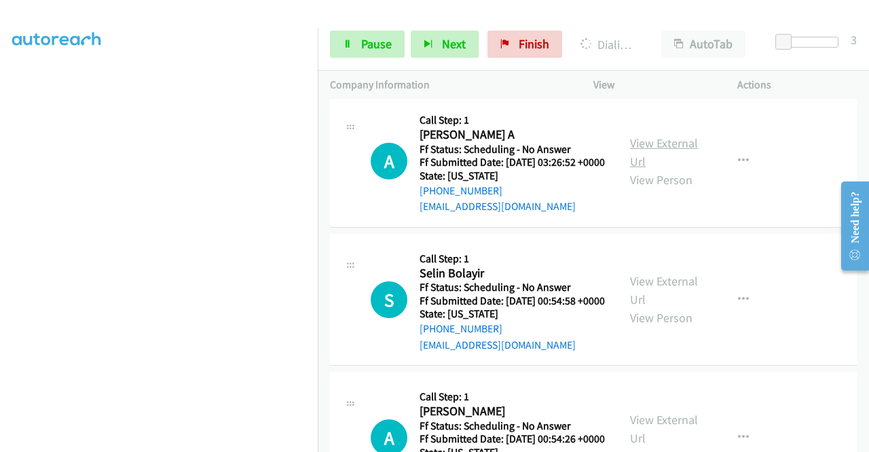
click at [640, 169] on link "View External Url" at bounding box center [664, 152] width 68 height 34
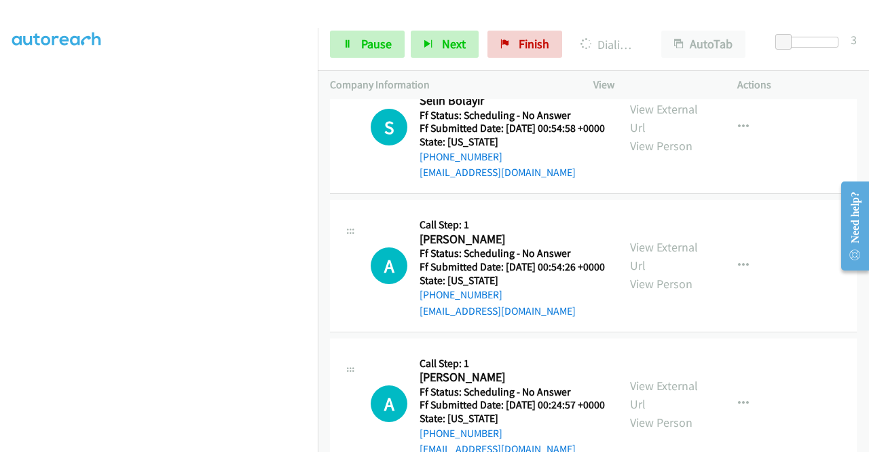
scroll to position [2187, 0]
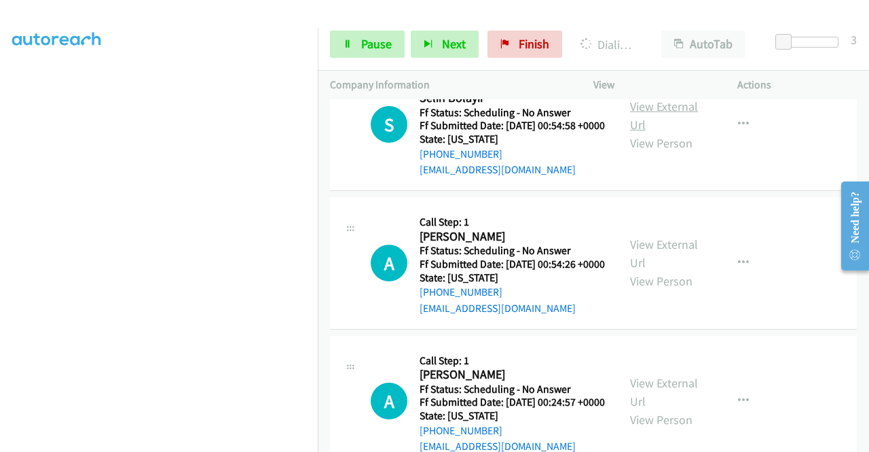
click at [659, 132] on link "View External Url" at bounding box center [664, 115] width 68 height 34
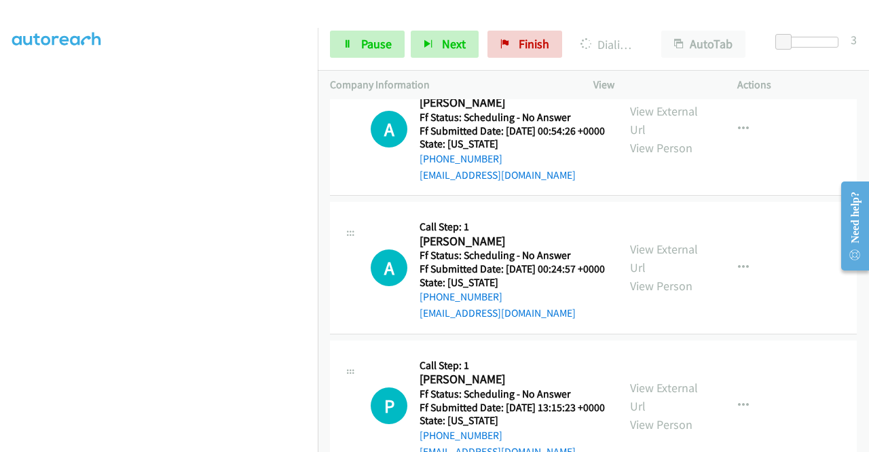
scroll to position [2391, 0]
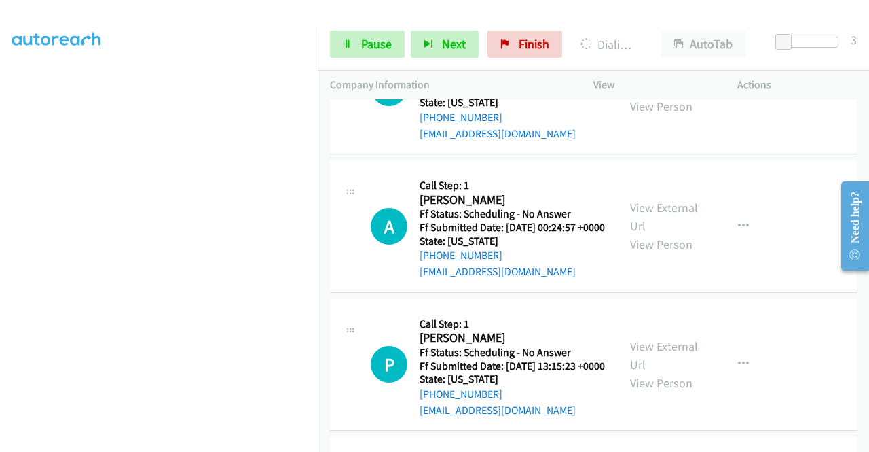
click at [633, 96] on link "View External Url" at bounding box center [664, 79] width 68 height 34
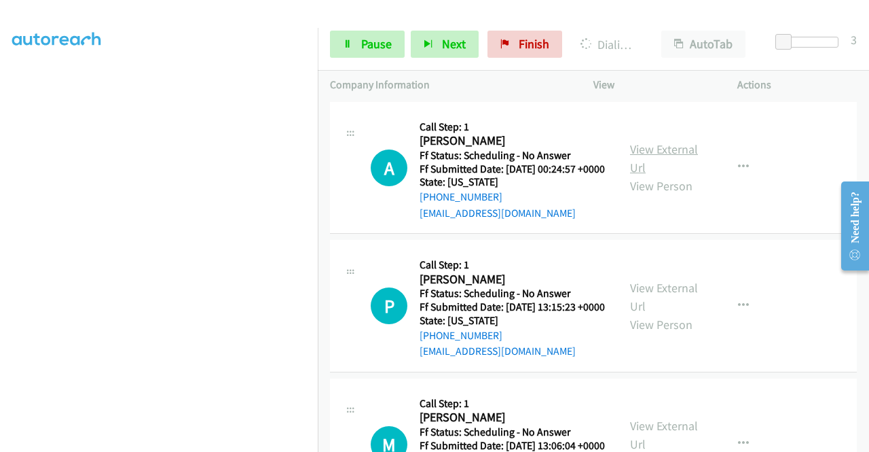
scroll to position [2527, 0]
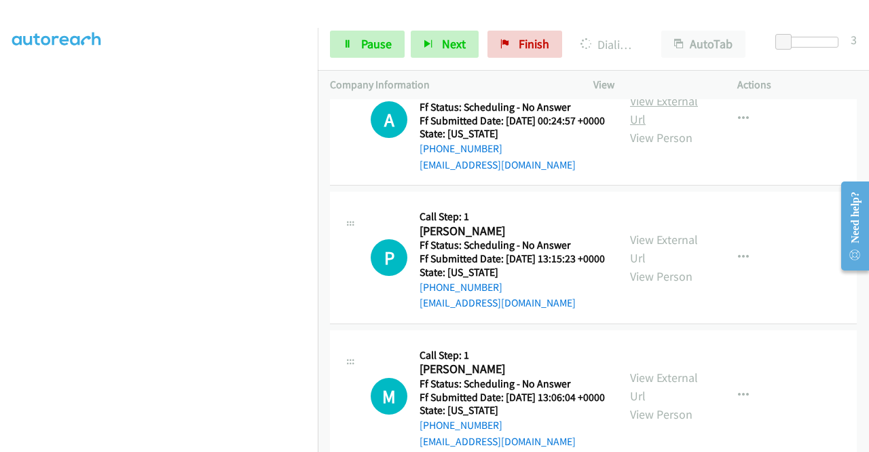
click at [646, 127] on link "View External Url" at bounding box center [664, 110] width 68 height 34
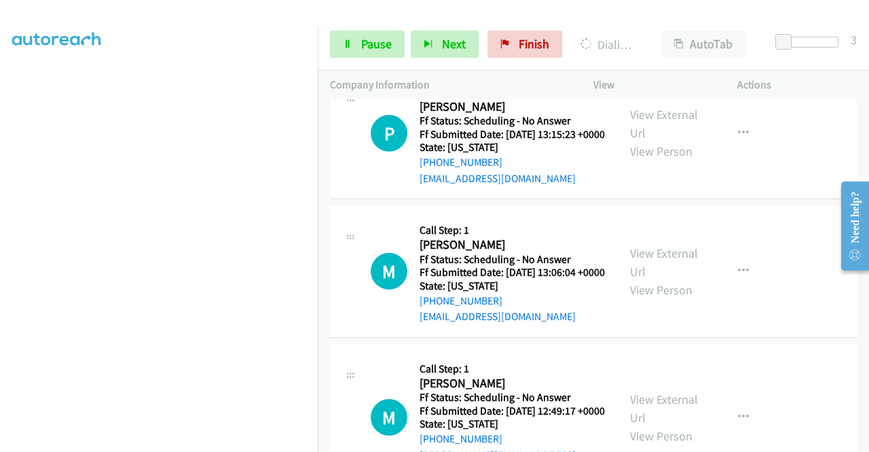
scroll to position [2731, 0]
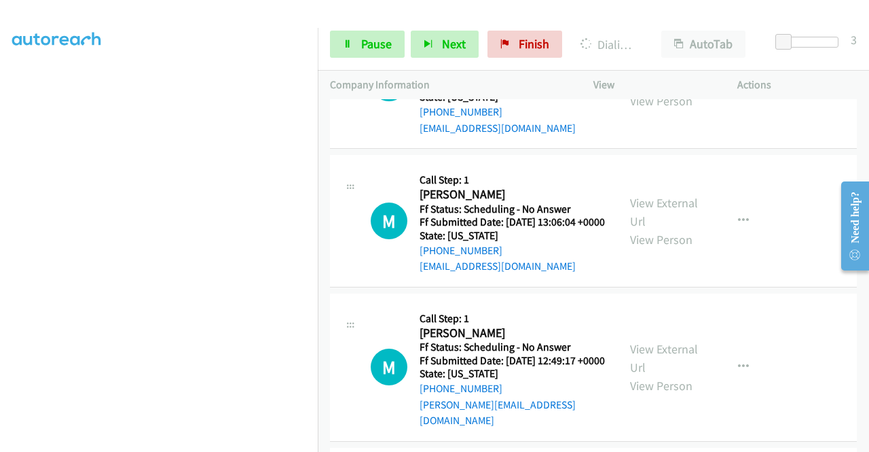
click at [659, 90] on link "View External Url" at bounding box center [664, 73] width 68 height 34
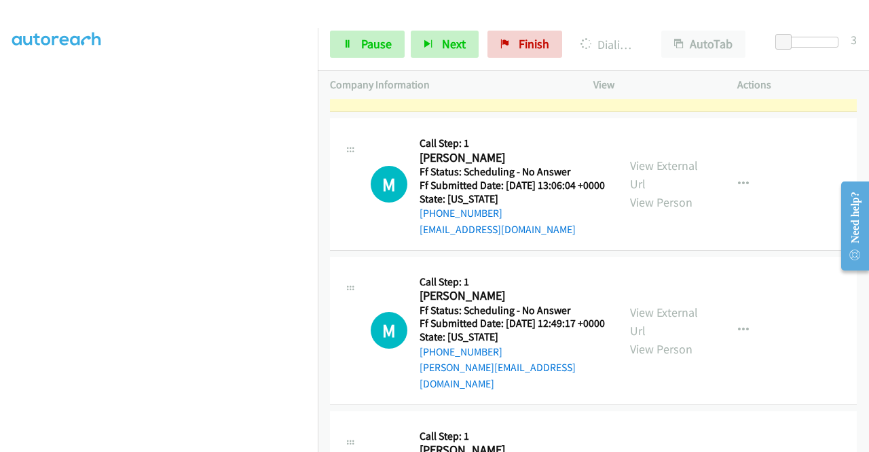
scroll to position [2799, 0]
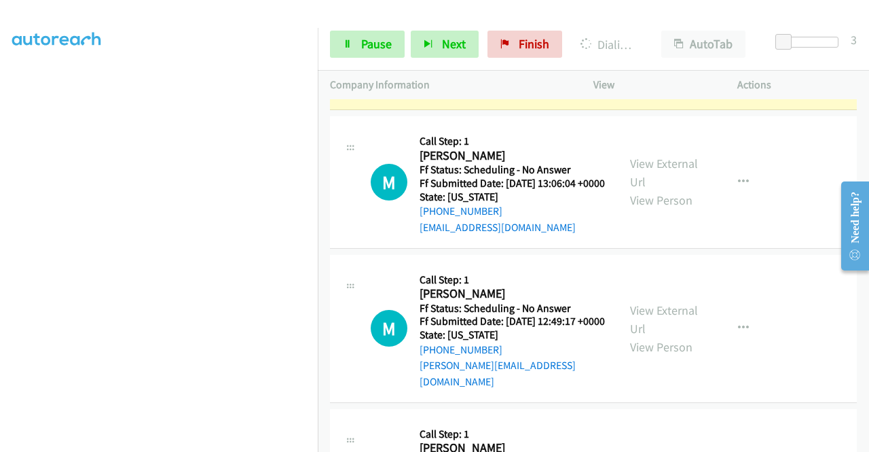
click at [661, 209] on div "View External Url View Person" at bounding box center [665, 181] width 71 height 55
click at [660, 189] on link "View External Url" at bounding box center [664, 173] width 68 height 34
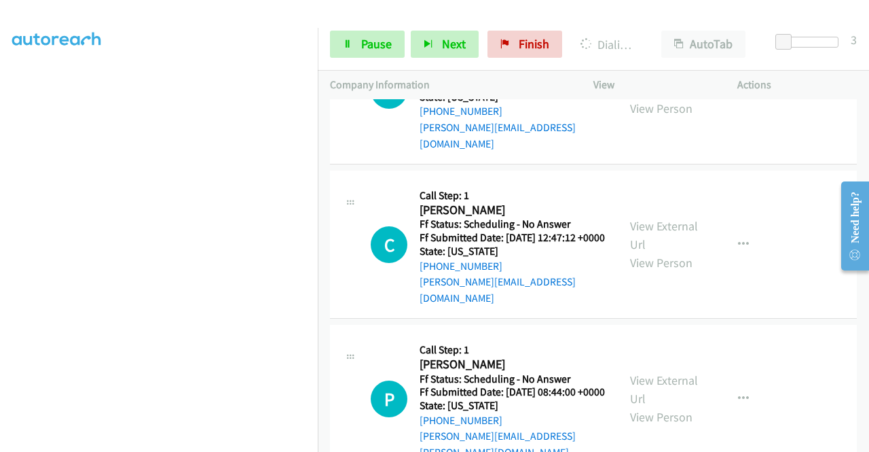
scroll to position [3084, 0]
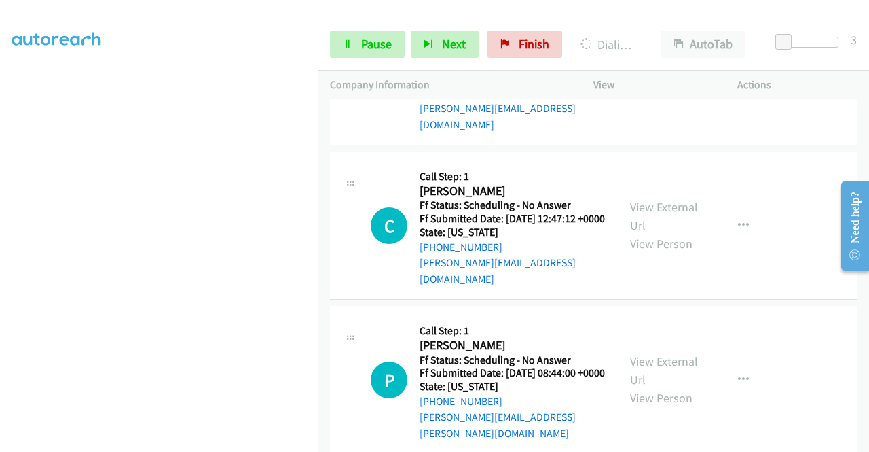
click at [634, 79] on link "View External Url" at bounding box center [664, 62] width 68 height 34
click at [644, 79] on link "View External Url" at bounding box center [664, 62] width 68 height 34
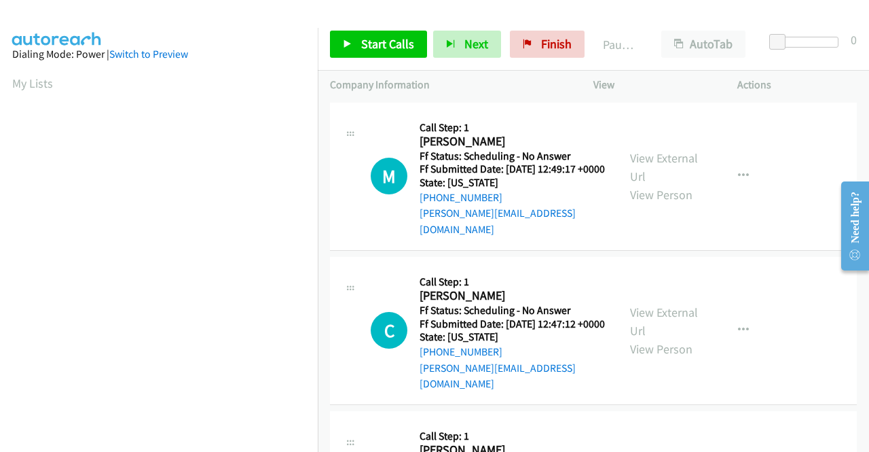
click at [390, 60] on div "Start Calls Pause Next Finish Paused AutoTab AutoTab 0" at bounding box center [593, 44] width 551 height 52
click at [395, 40] on span "Start Calls" at bounding box center [387, 44] width 53 height 16
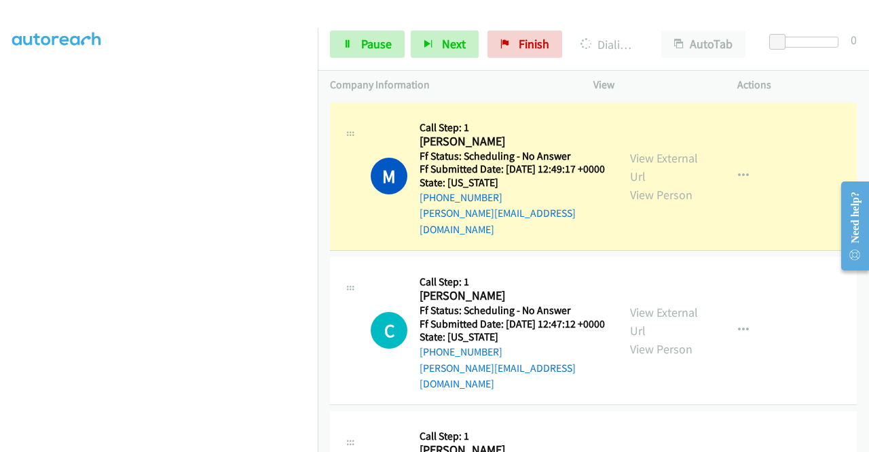
scroll to position [310, 0]
click at [661, 151] on link "View External Url" at bounding box center [664, 167] width 68 height 34
click at [663, 310] on link "View External Url" at bounding box center [664, 321] width 68 height 34
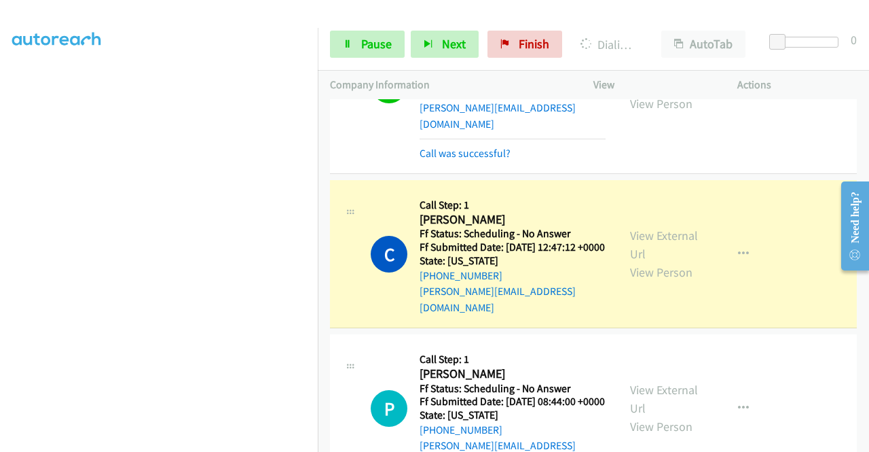
scroll to position [136, 0]
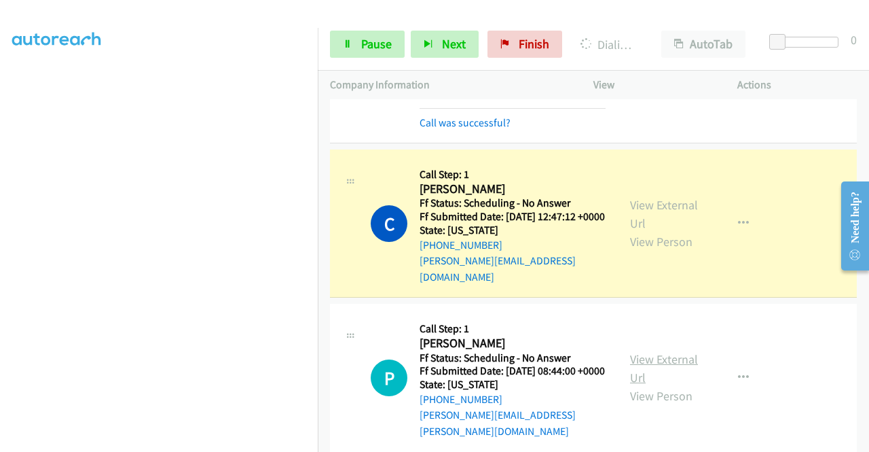
click at [656, 351] on link "View External Url" at bounding box center [664, 368] width 68 height 34
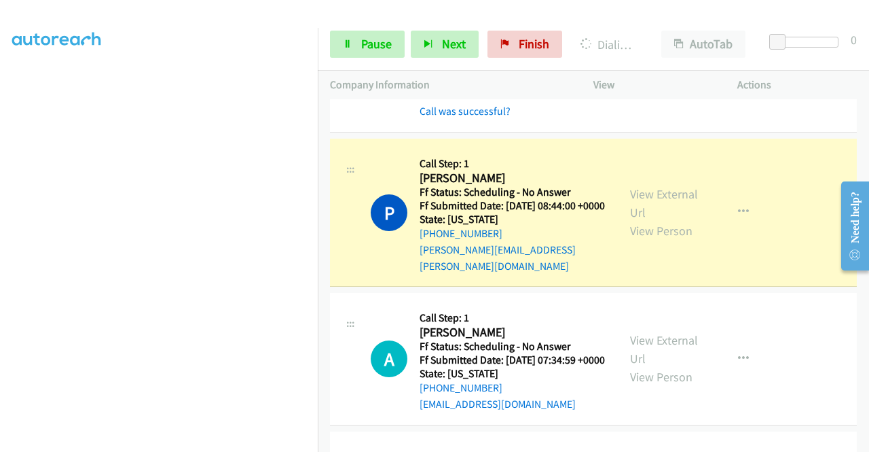
scroll to position [340, 0]
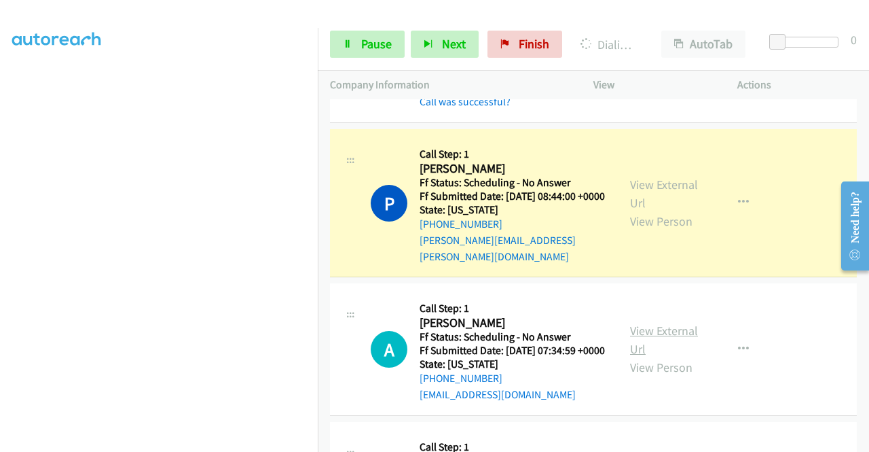
click at [630, 329] on link "View External Url" at bounding box center [664, 340] width 68 height 34
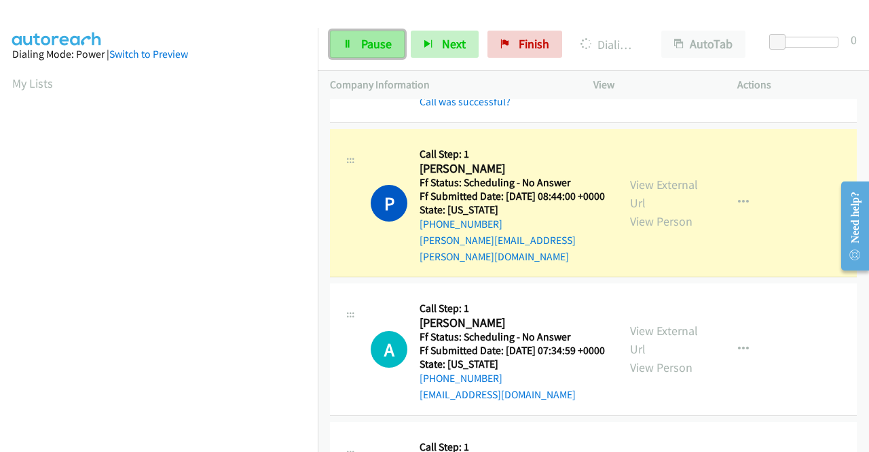
click at [355, 53] on link "Pause" at bounding box center [367, 44] width 75 height 27
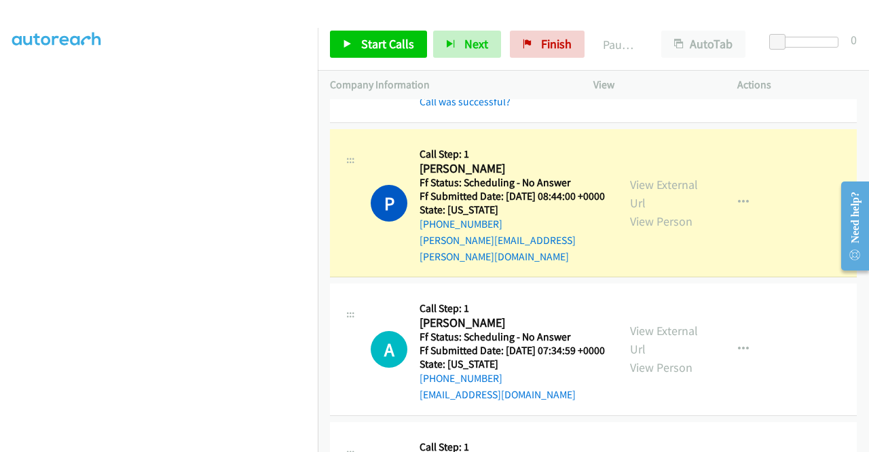
scroll to position [310, 0]
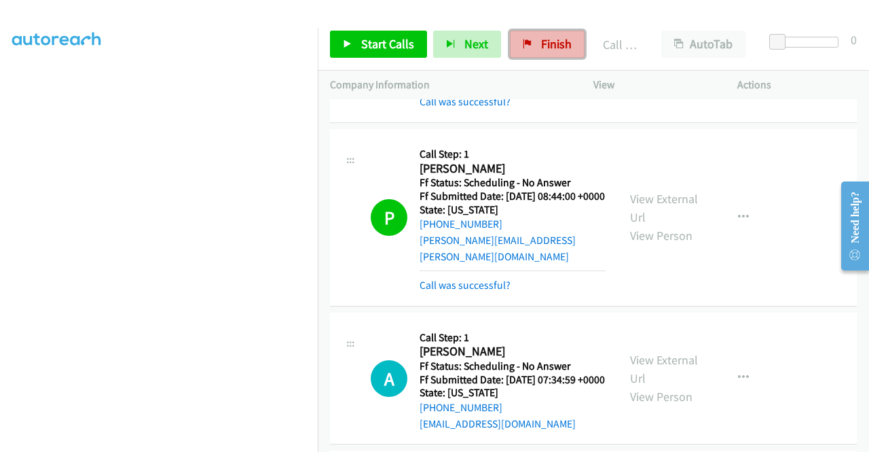
click at [541, 43] on span "Finish" at bounding box center [556, 44] width 31 height 16
